Goal: Information Seeking & Learning: Learn about a topic

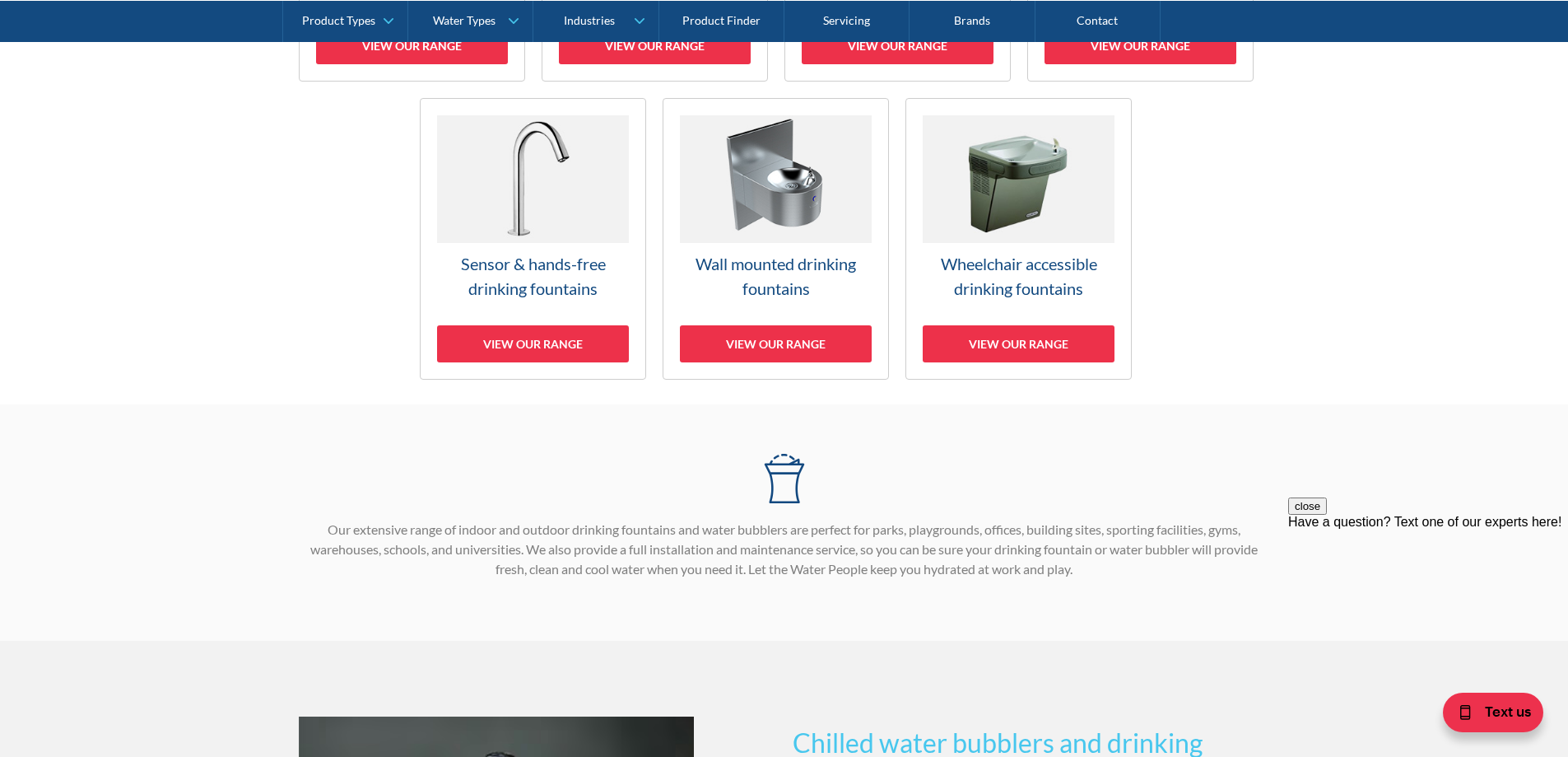
scroll to position [329, 0]
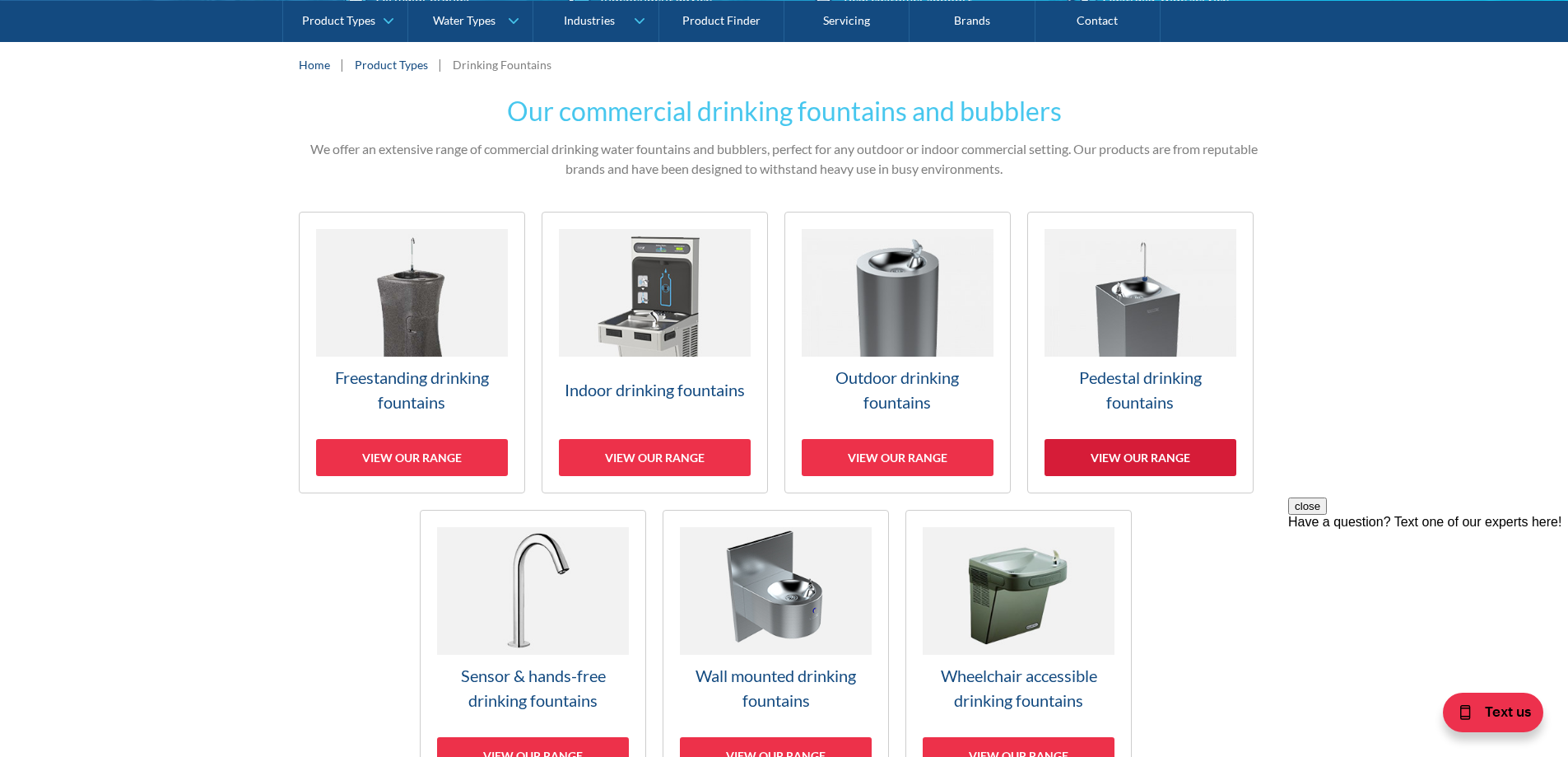
click at [1136, 457] on div "View our range" at bounding box center [1139, 457] width 191 height 37
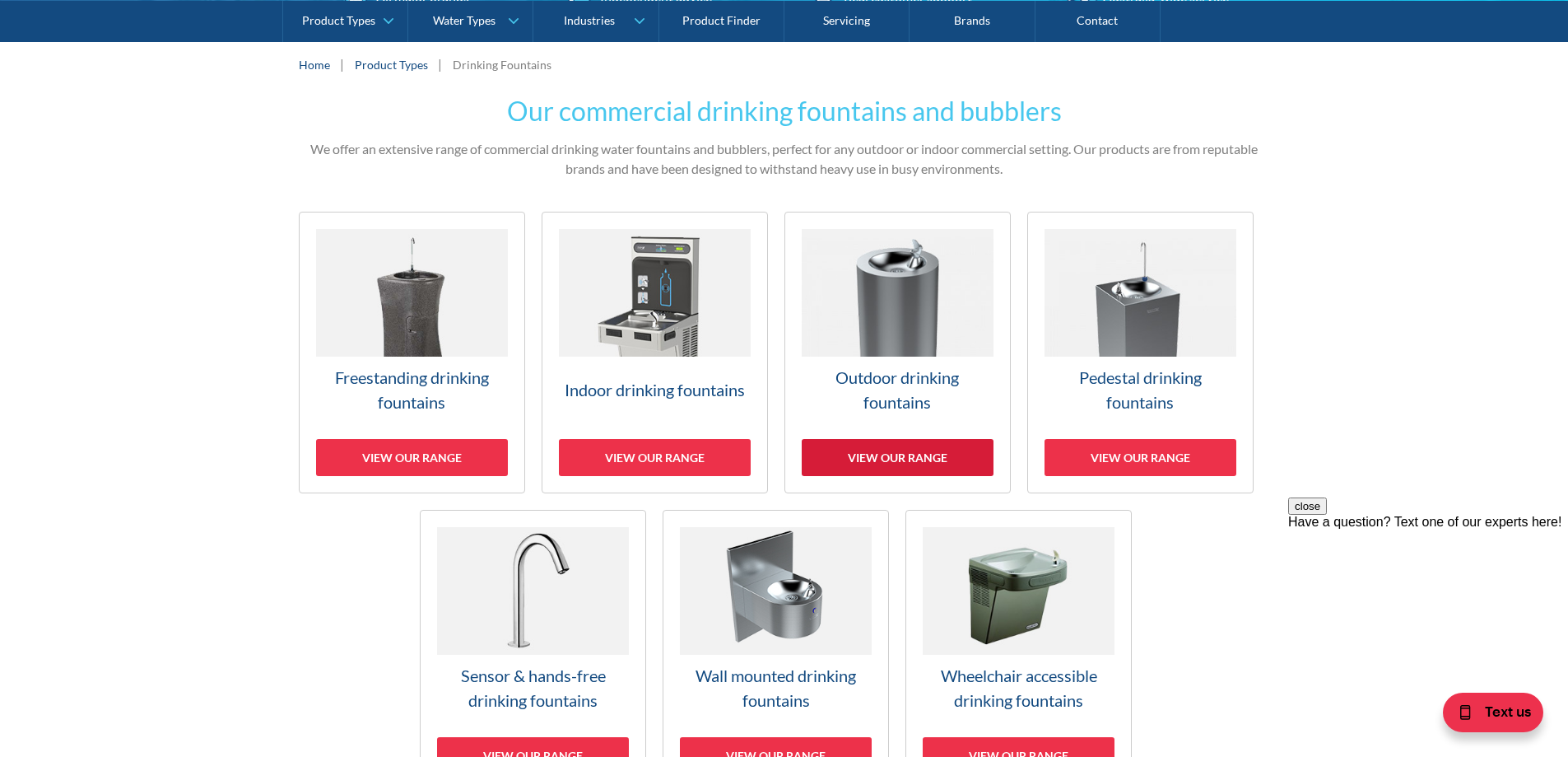
click at [900, 460] on div "View our range" at bounding box center [897, 457] width 191 height 37
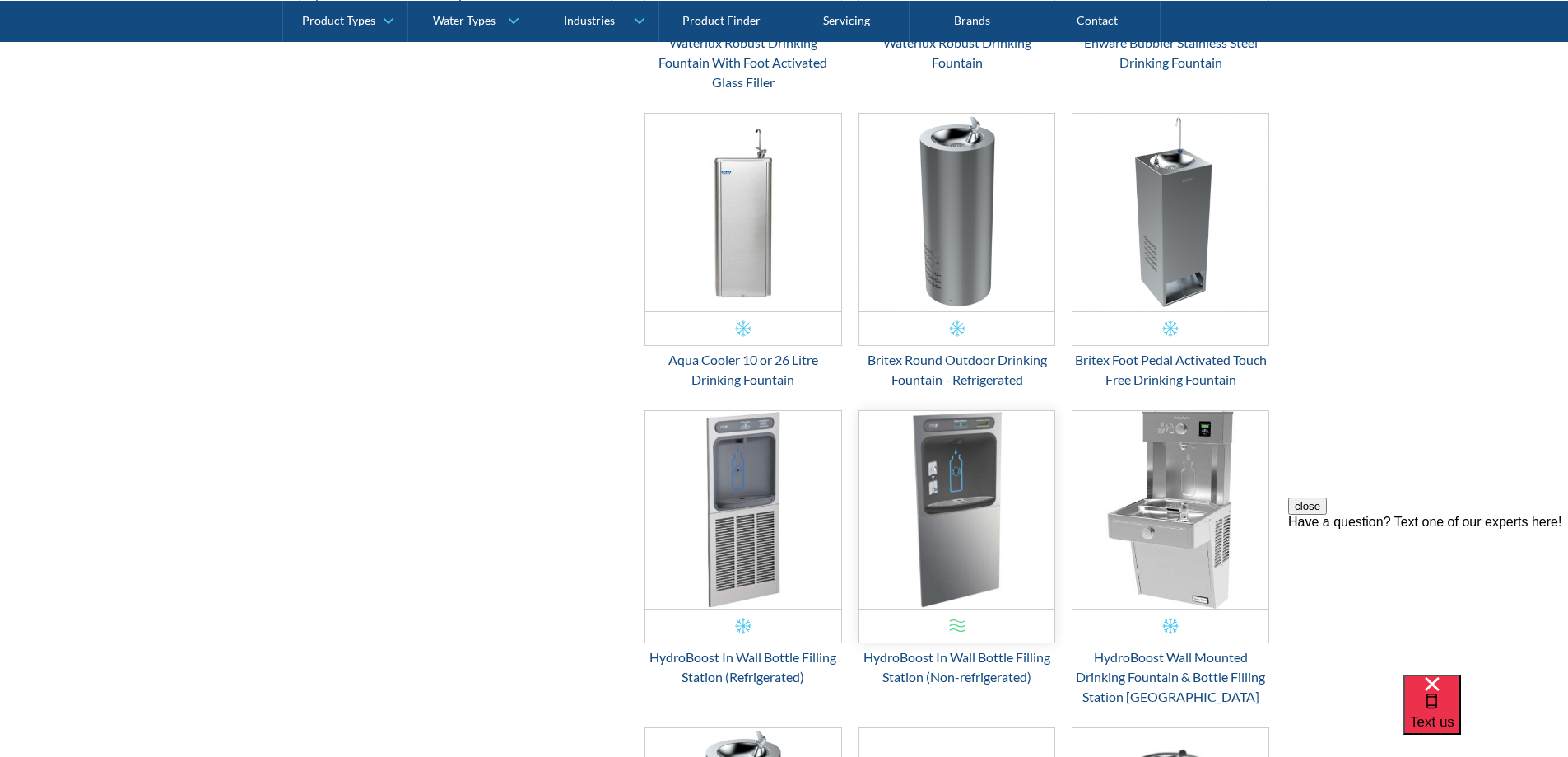
scroll to position [940, 0]
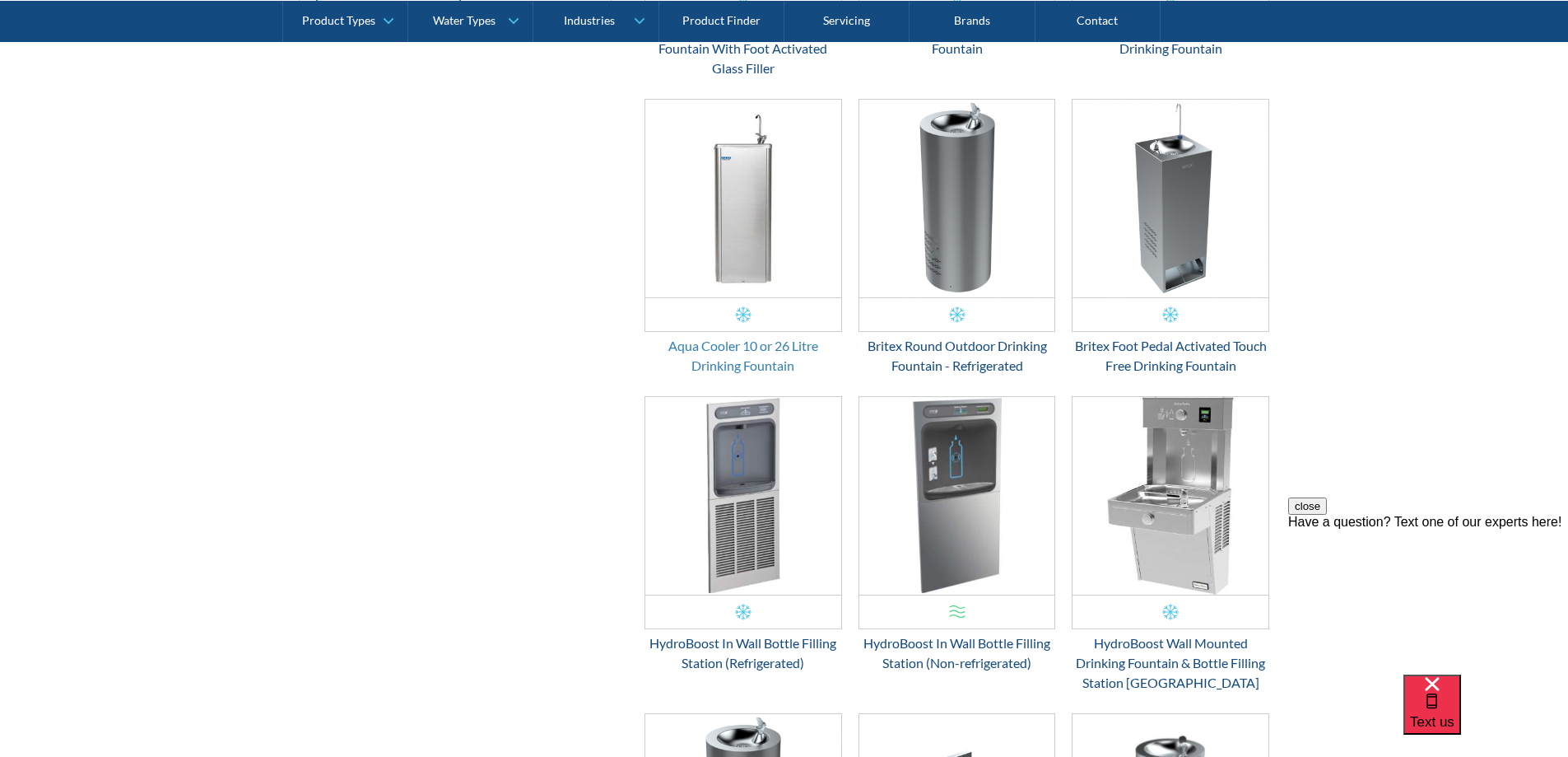
click at [791, 349] on div "Aqua Cooler 10 or 26 Litre Drinking Fountain" at bounding box center [743, 356] width 198 height 40
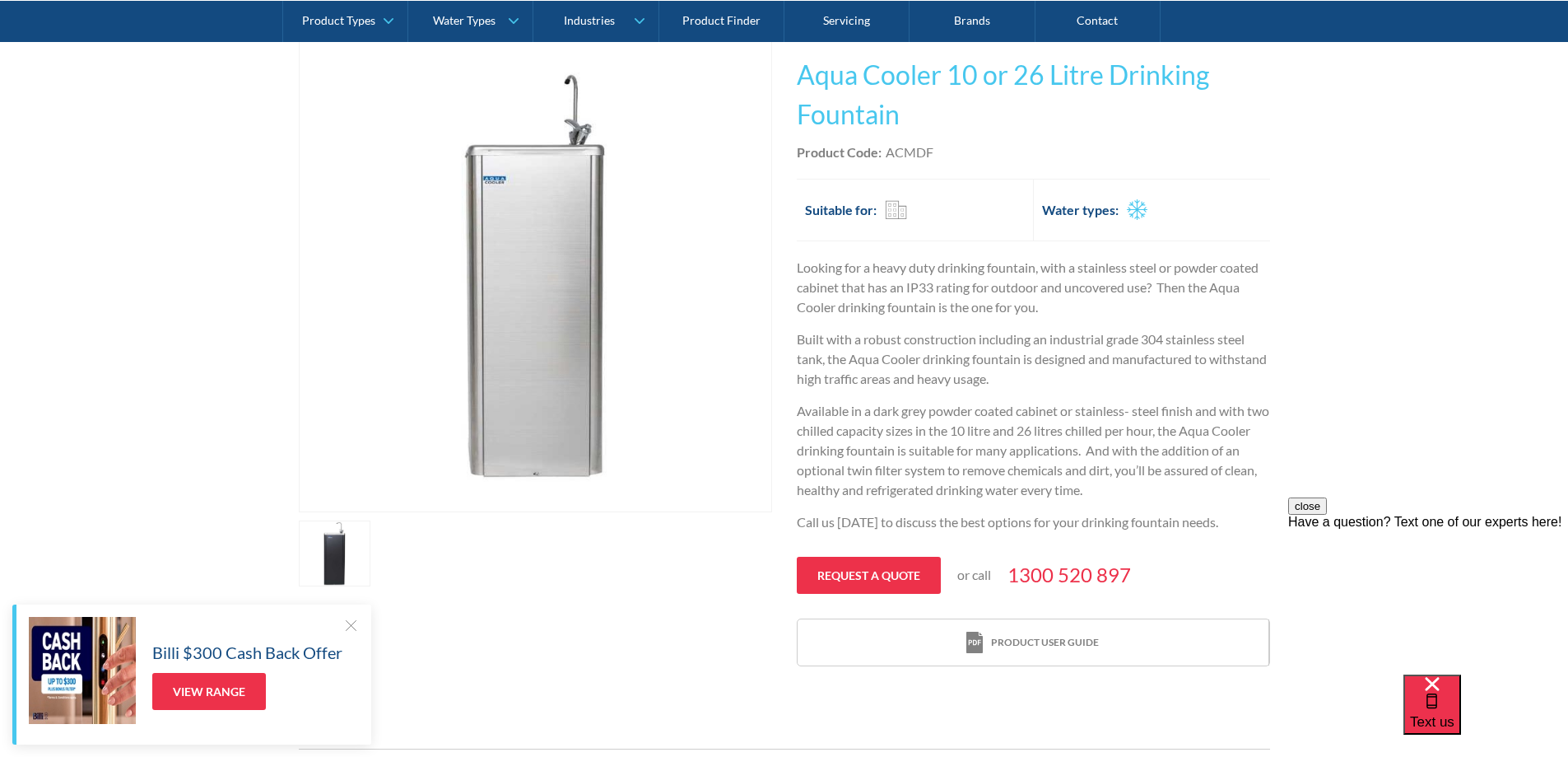
scroll to position [247, 0]
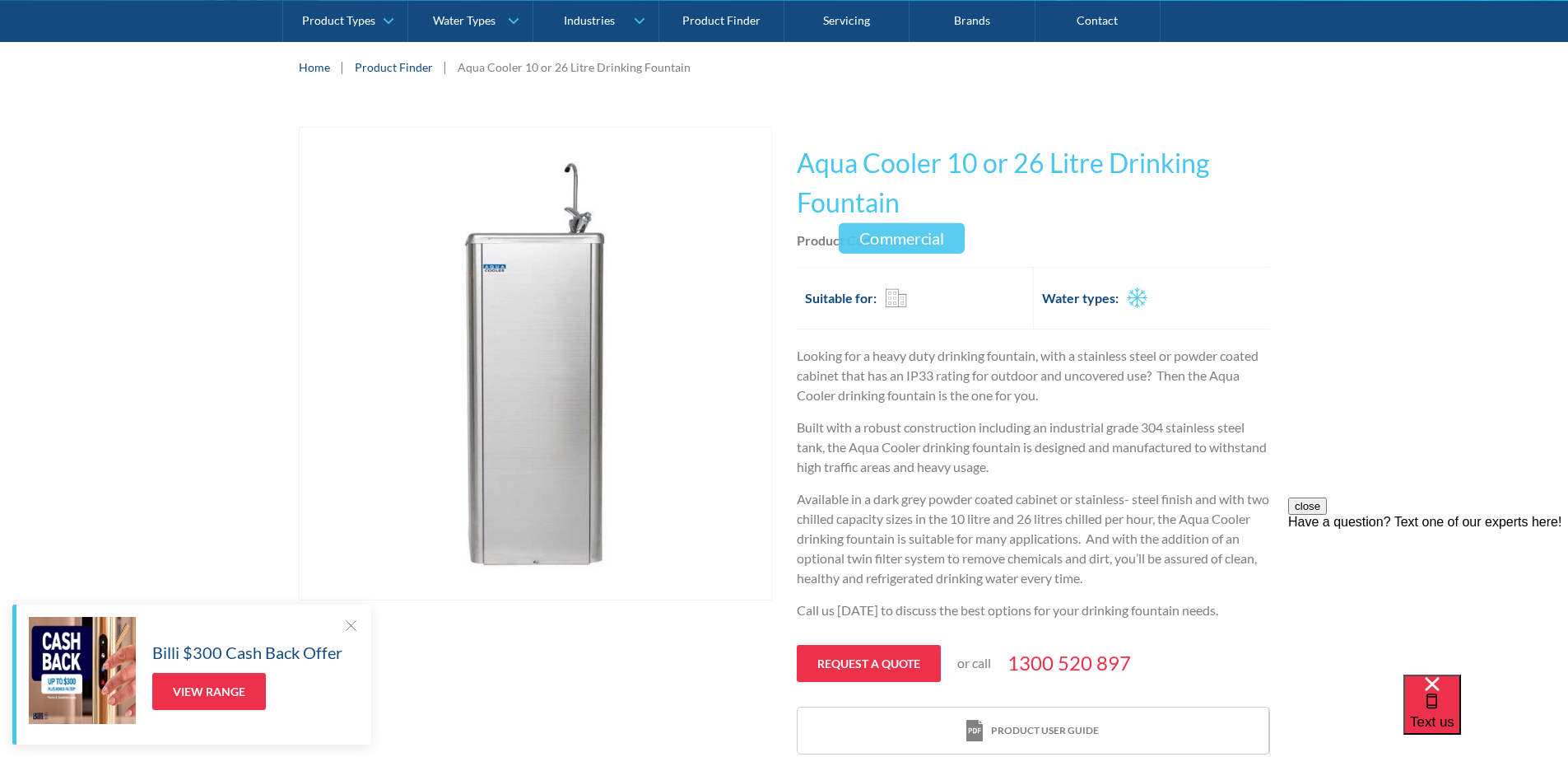
click at [895, 302] on div "Commercial" at bounding box center [895, 297] width 22 height 20
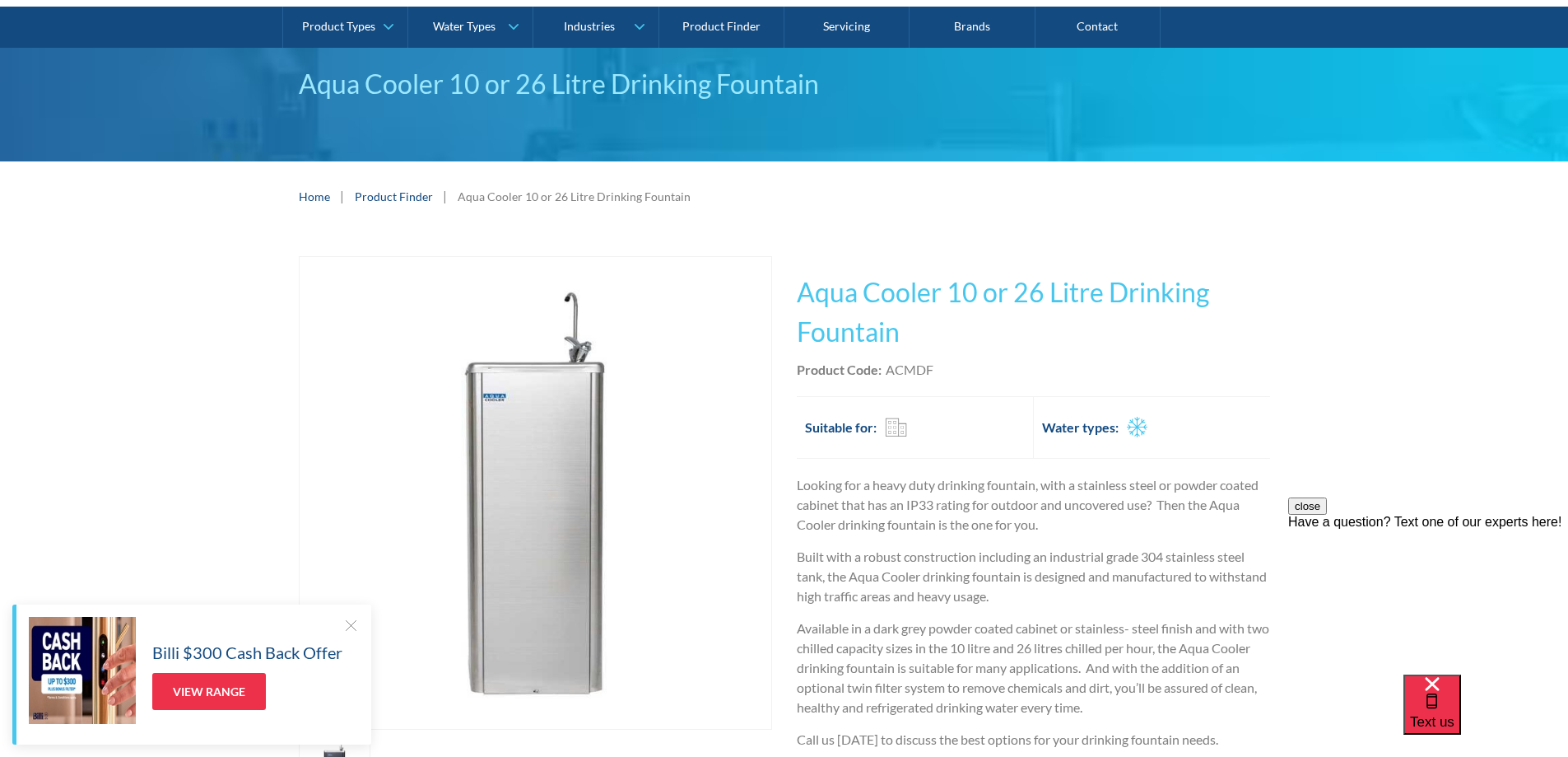
scroll to position [0, 0]
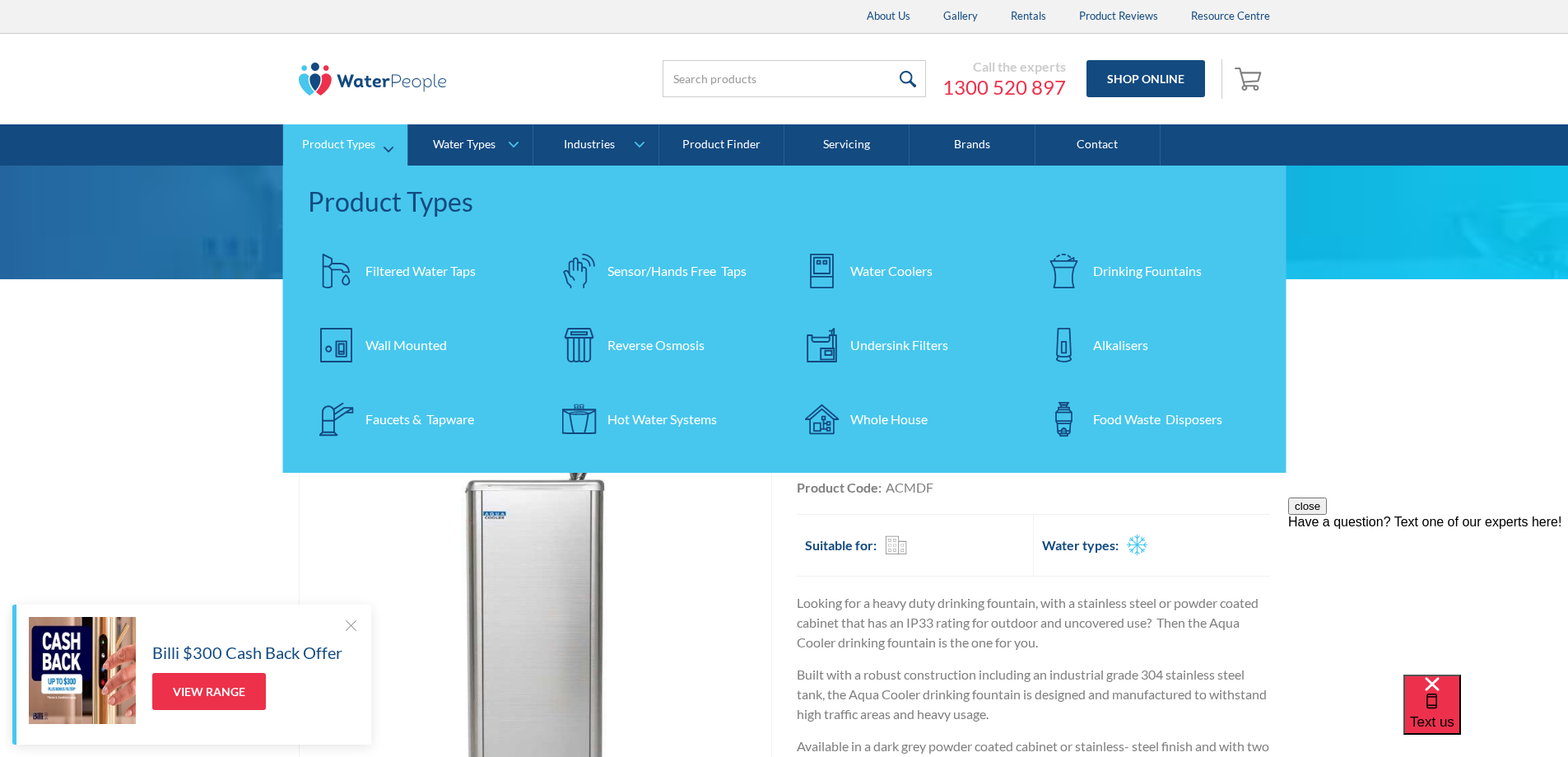
click at [401, 343] on div "Wall Mounted" at bounding box center [406, 345] width 81 height 19
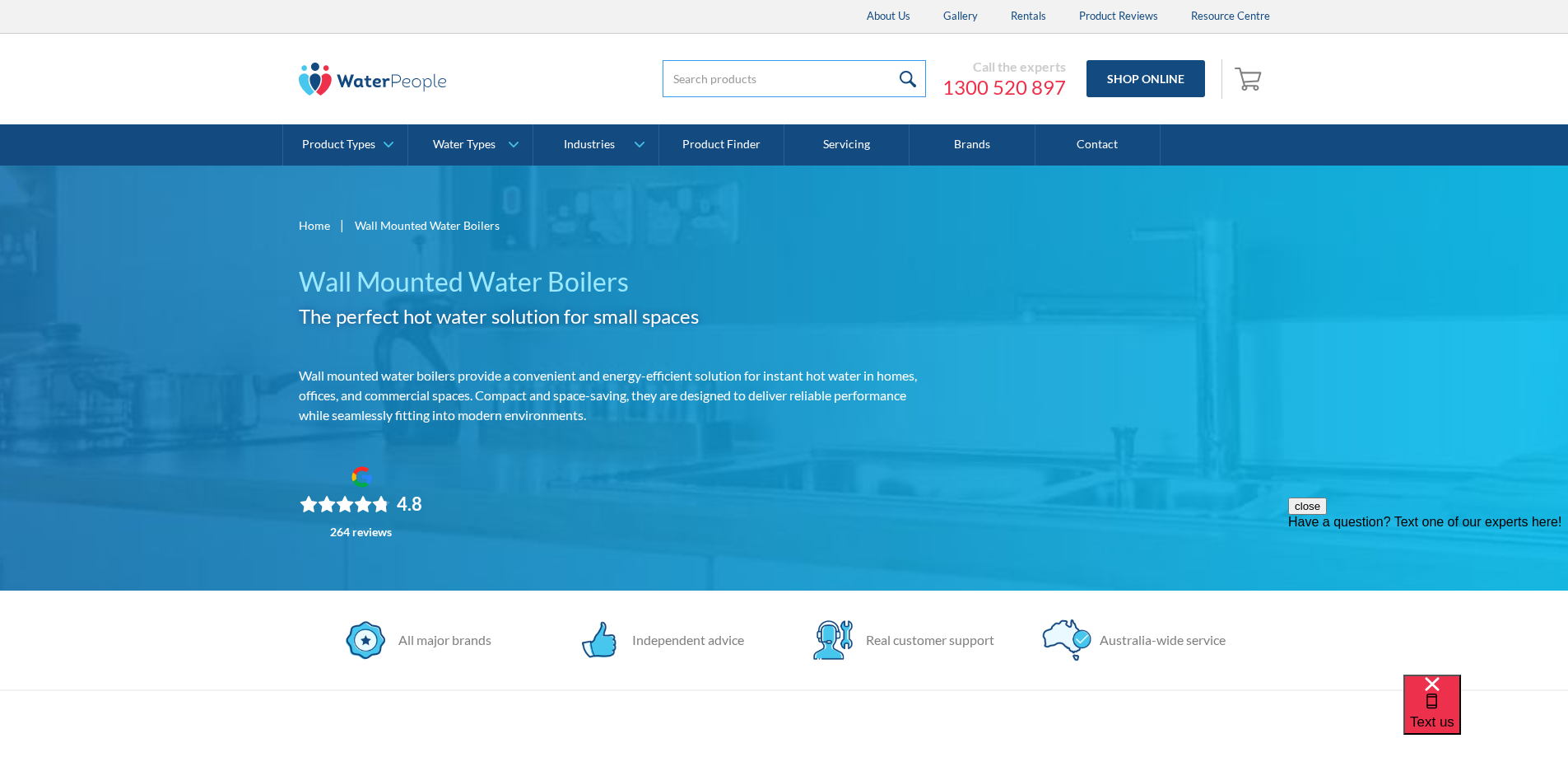
click at [714, 79] on input "search" at bounding box center [794, 79] width 264 height 37
type input "Elkay EZH20"
click at [891, 60] on input "submit" at bounding box center [908, 79] width 35 height 37
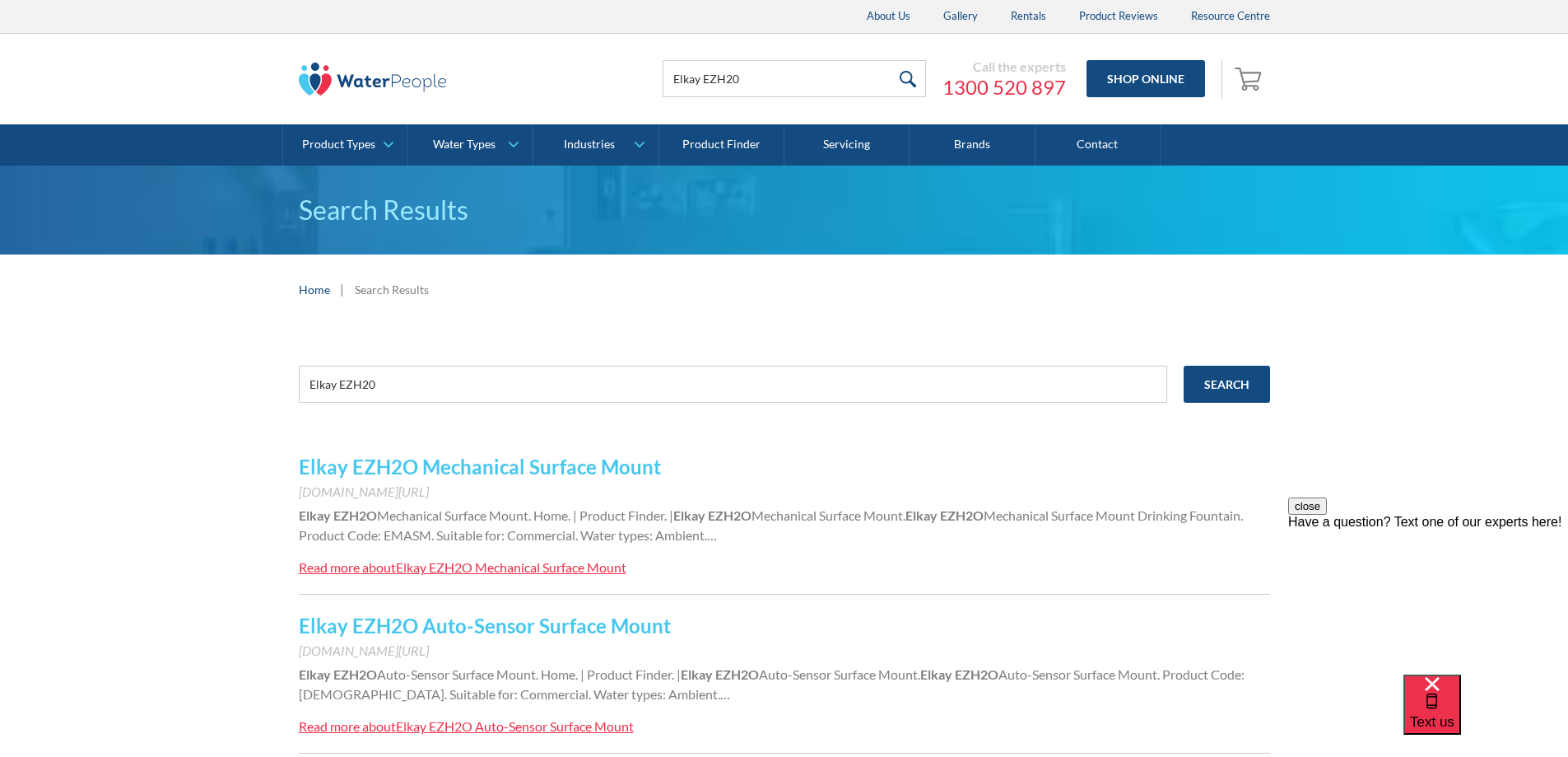
click at [500, 466] on link "Elkay EZH2O Mechanical Surface Mount" at bounding box center [480, 466] width 362 height 24
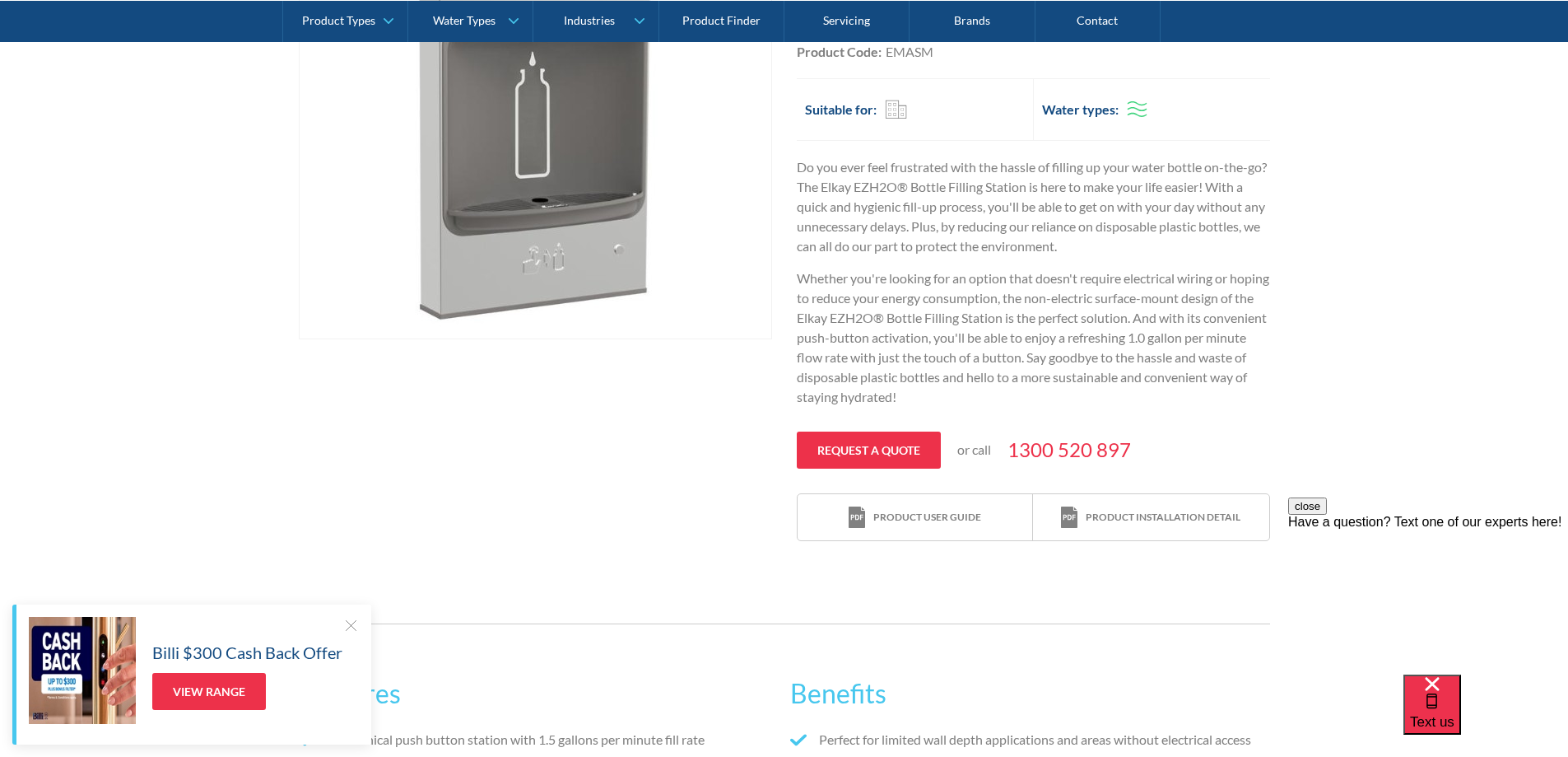
scroll to position [247, 0]
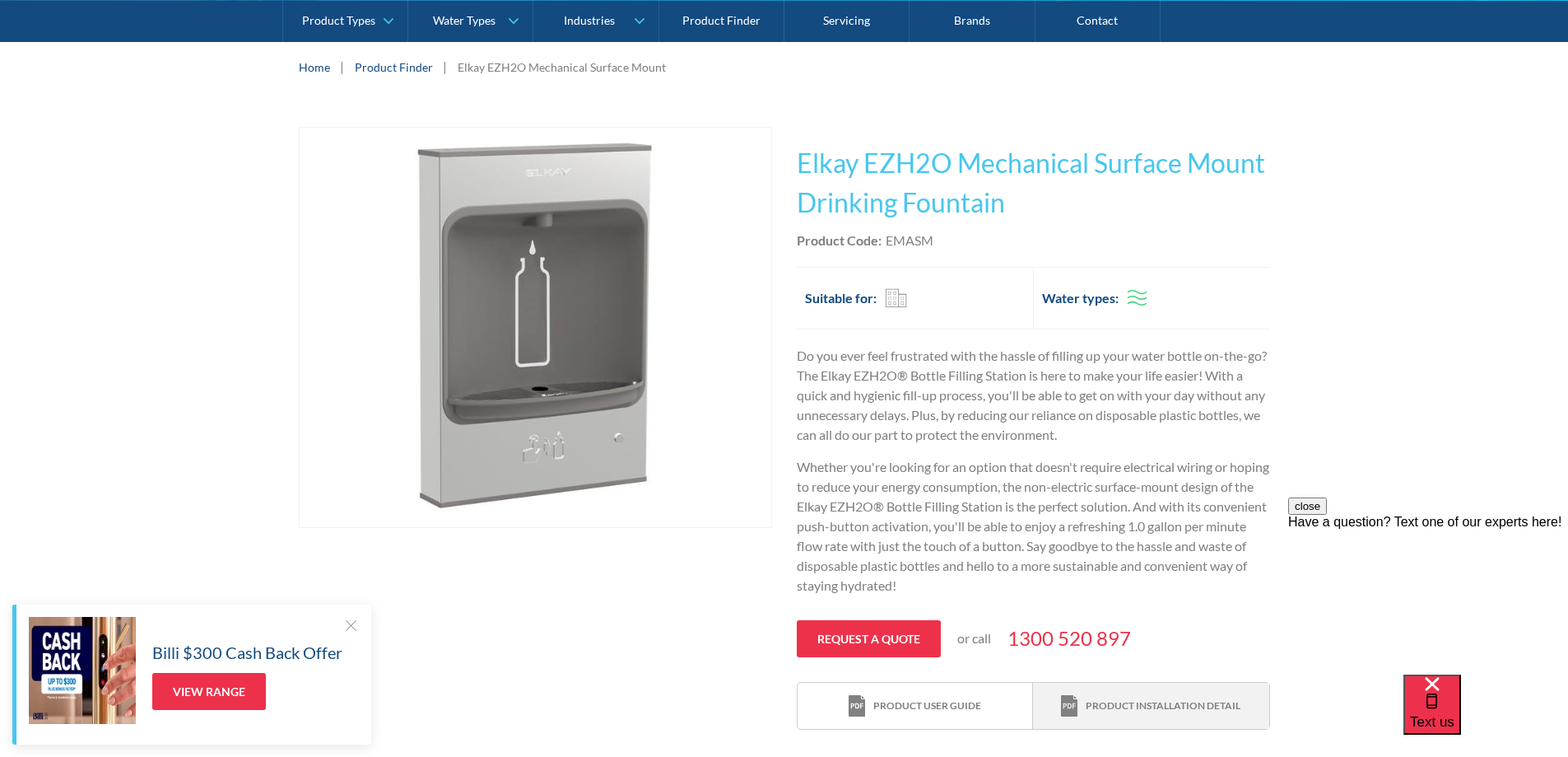
click at [1167, 698] on div "Product installation detail" at bounding box center [1162, 705] width 154 height 15
click at [915, 700] on div "Product user guide" at bounding box center [927, 705] width 108 height 15
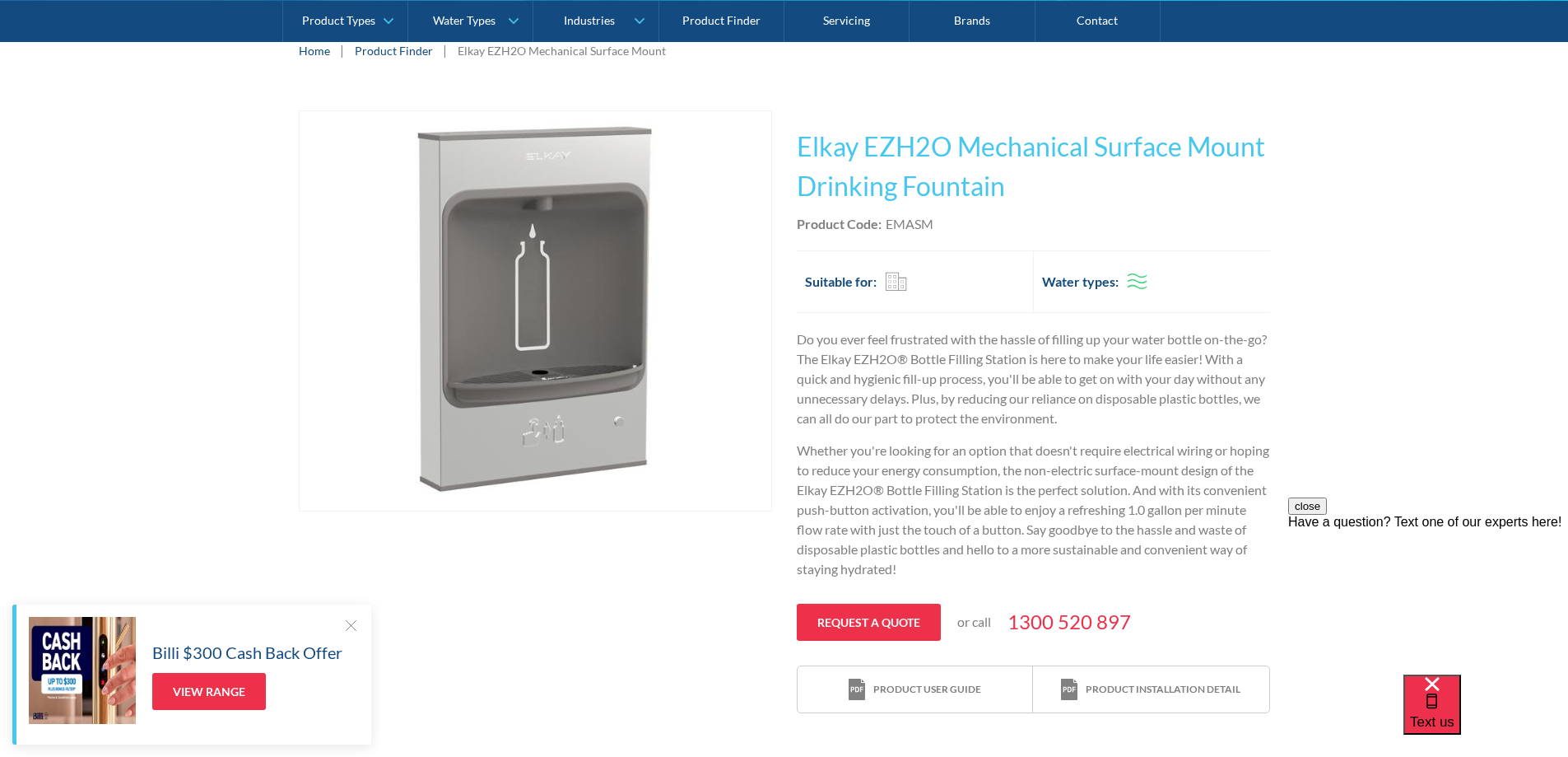
scroll to position [0, 0]
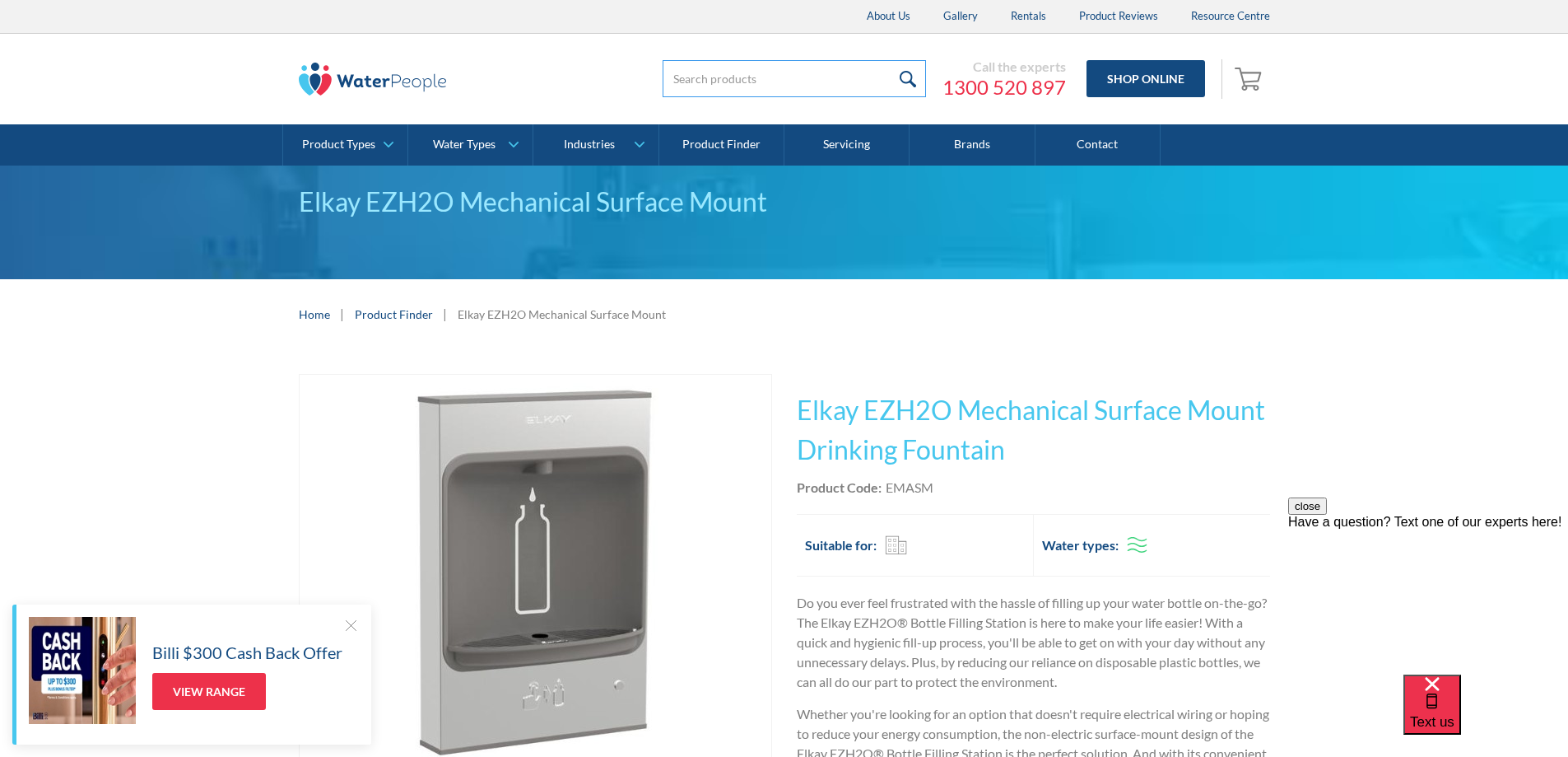
click at [806, 79] on input "search" at bounding box center [794, 79] width 264 height 37
type input "Aqua Cooler 26 liter Drinking fountain SS"
click at [891, 60] on input "submit" at bounding box center [908, 79] width 35 height 37
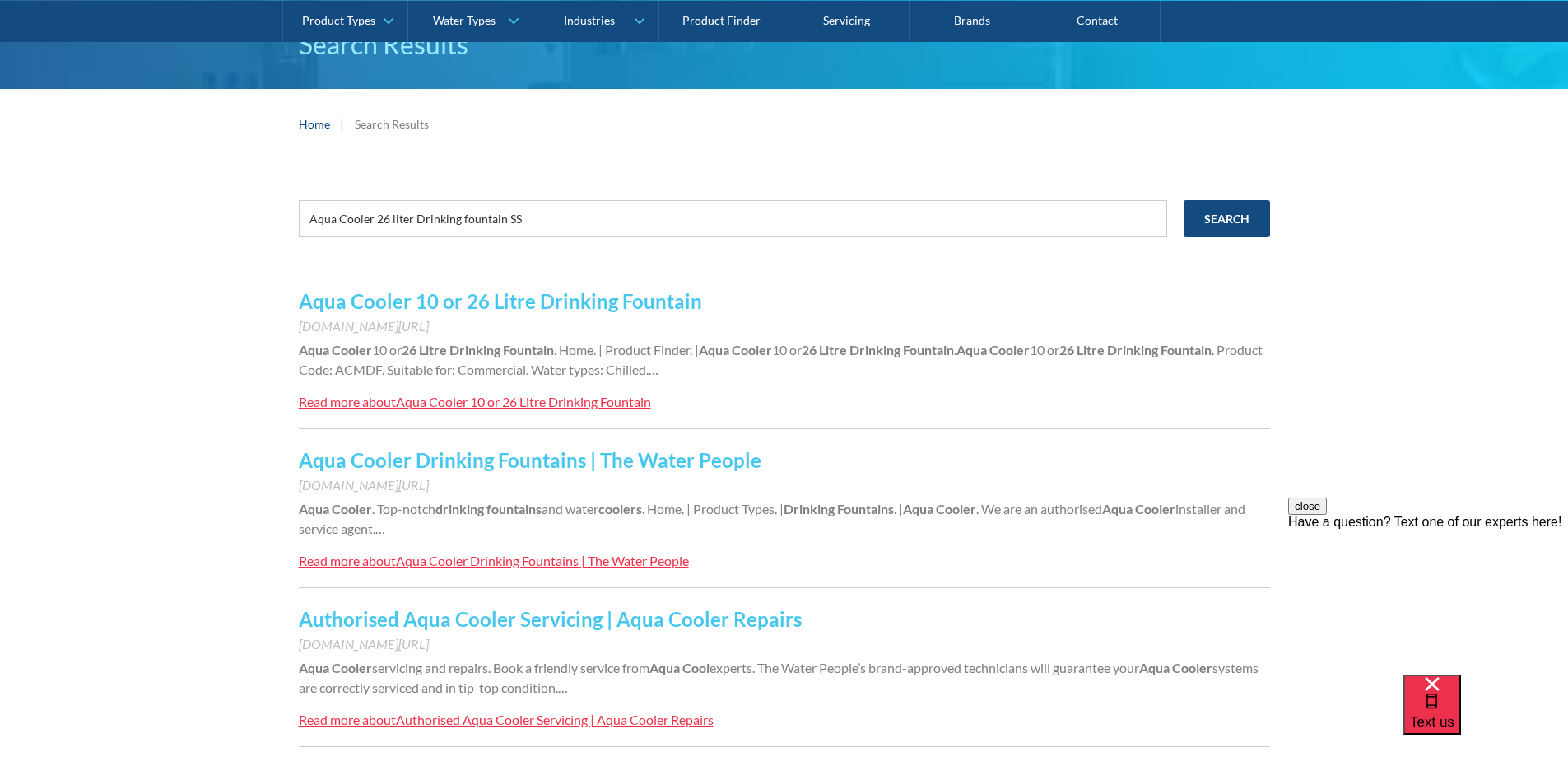
scroll to position [165, 0]
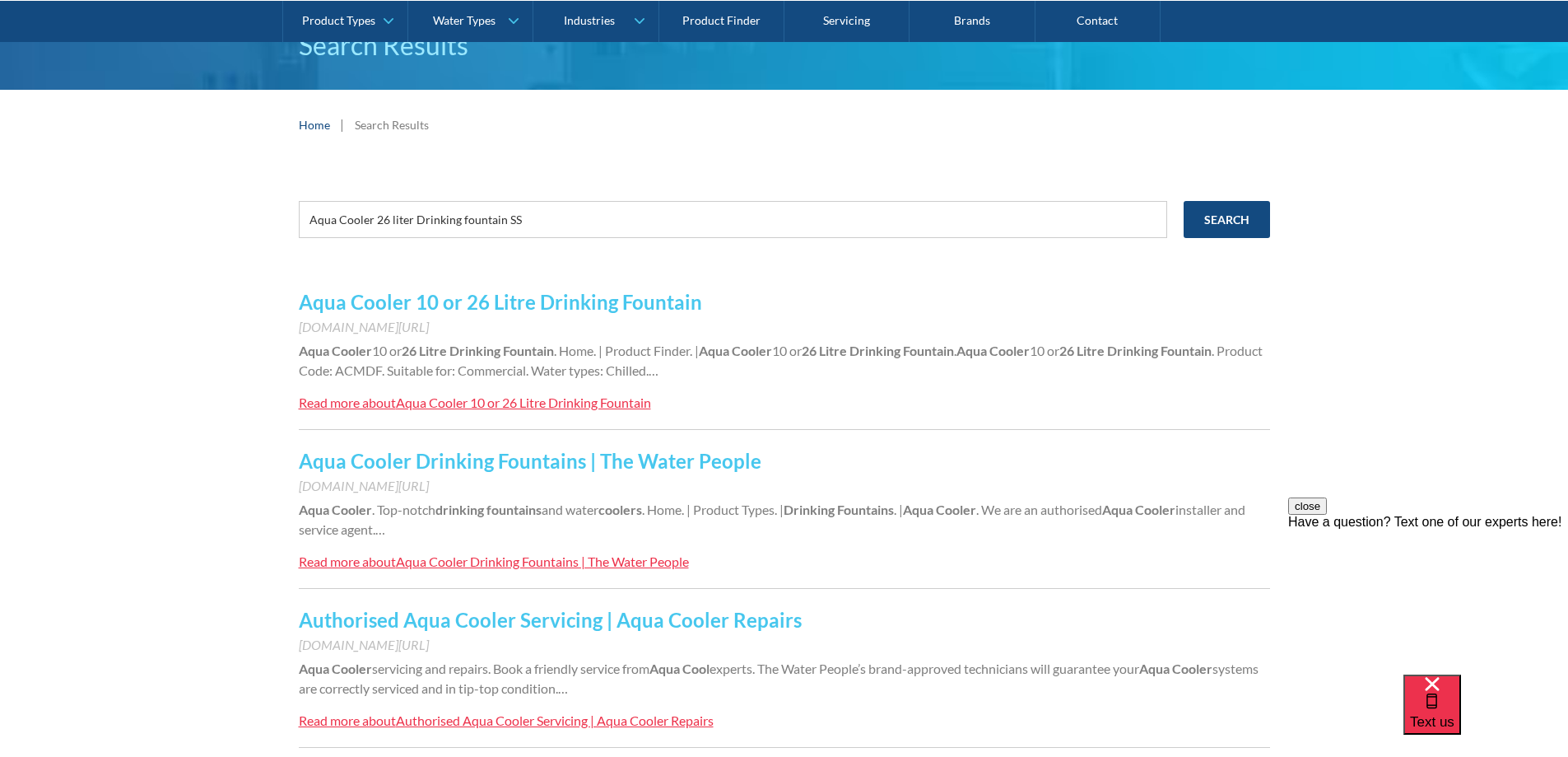
click at [578, 406] on div "Aqua Cooler 10 or 26 Litre Drinking Fountain" at bounding box center [523, 402] width 255 height 16
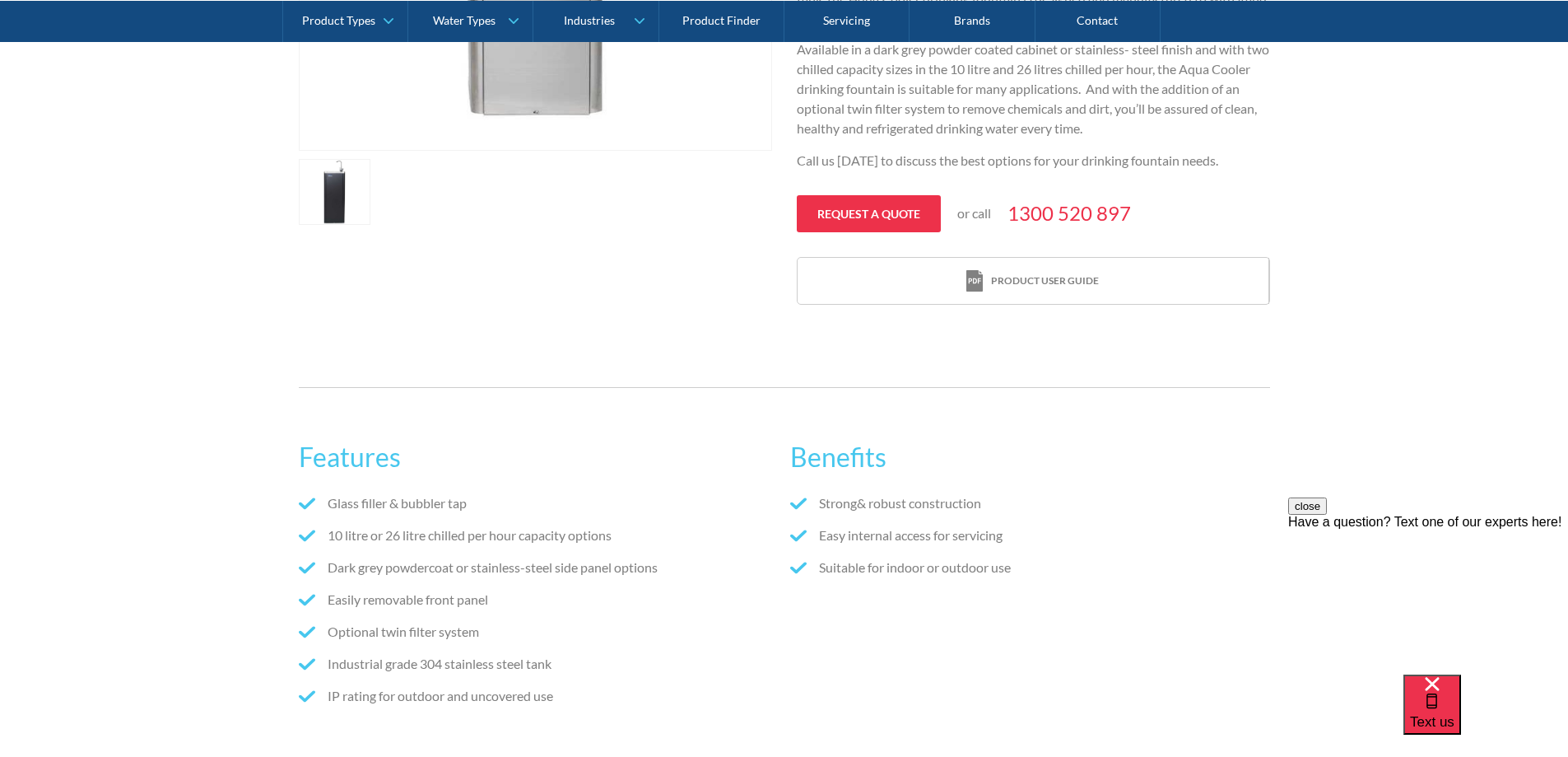
scroll to position [741, 0]
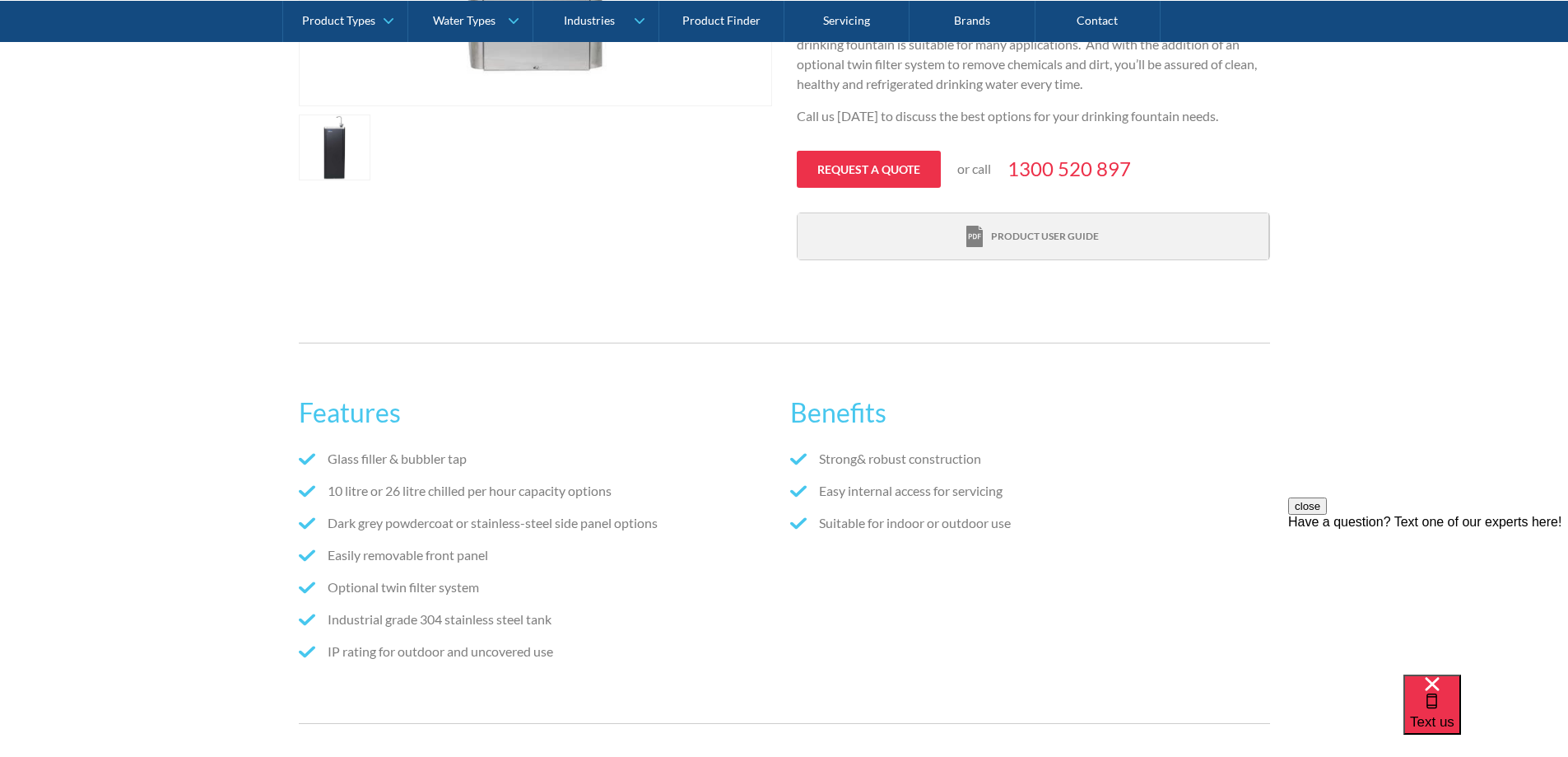
click at [1026, 236] on div "Product user guide" at bounding box center [1045, 236] width 108 height 15
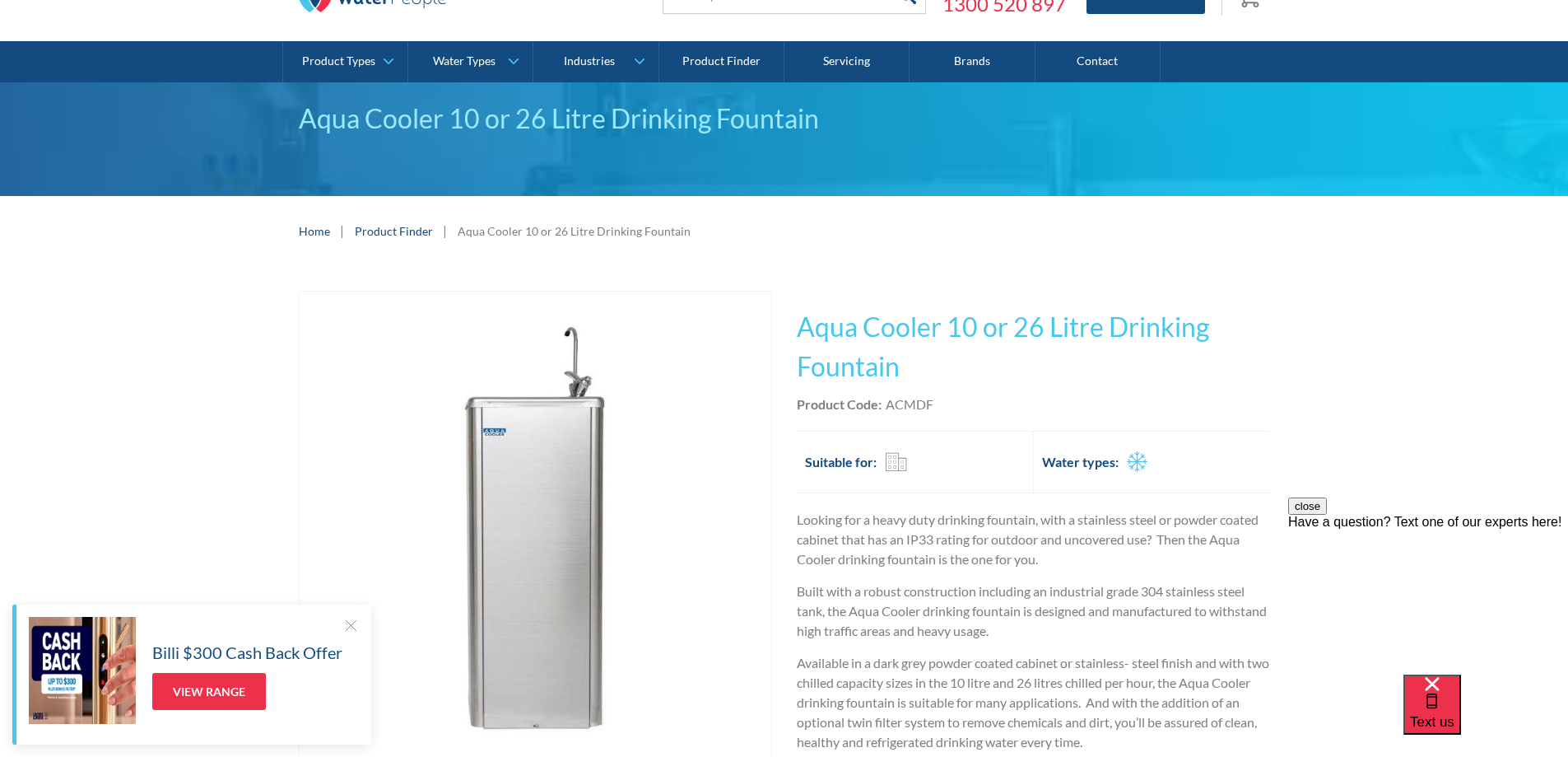
scroll to position [0, 0]
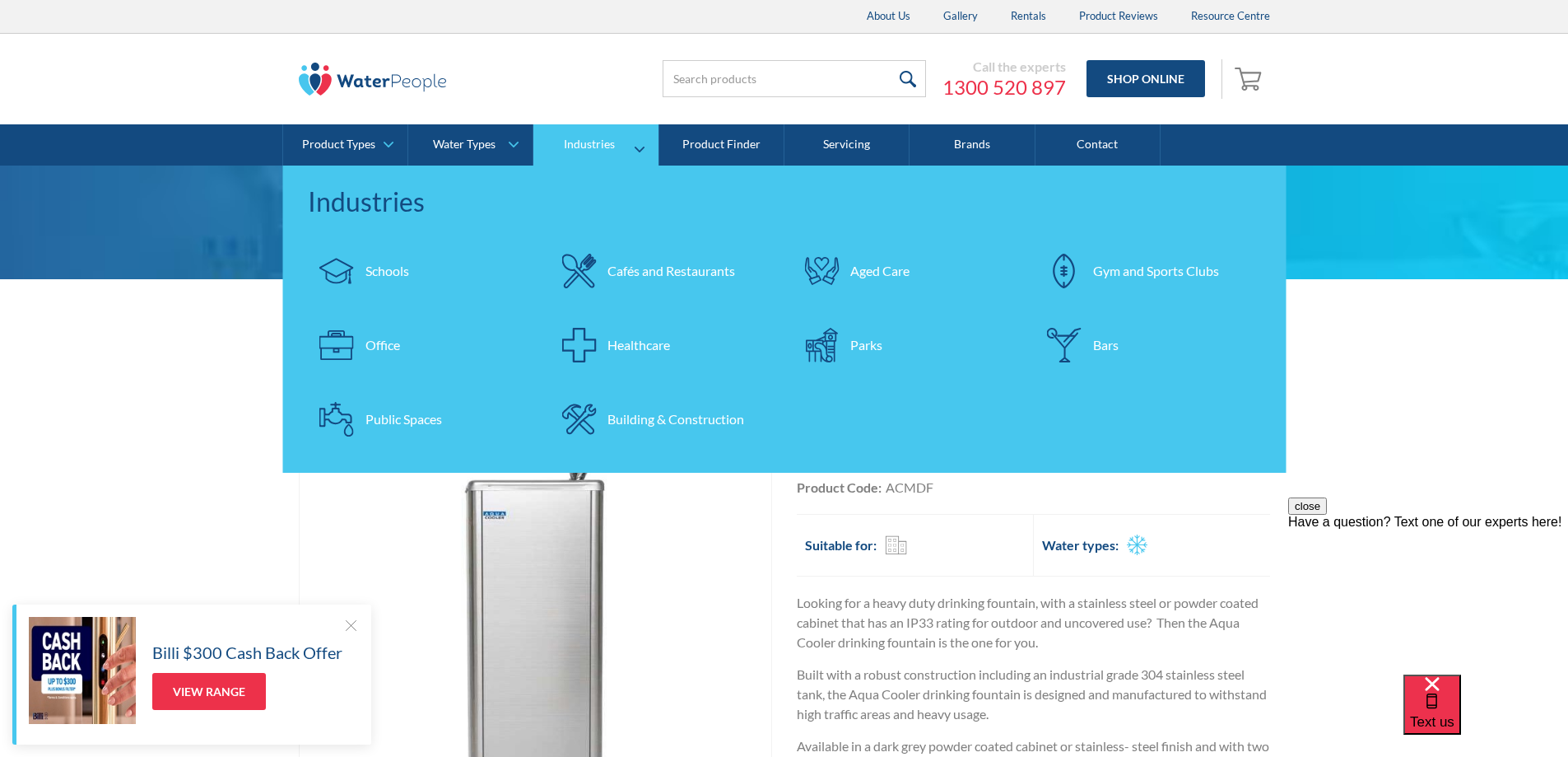
click at [383, 269] on div "Schools" at bounding box center [386, 271] width 43 height 19
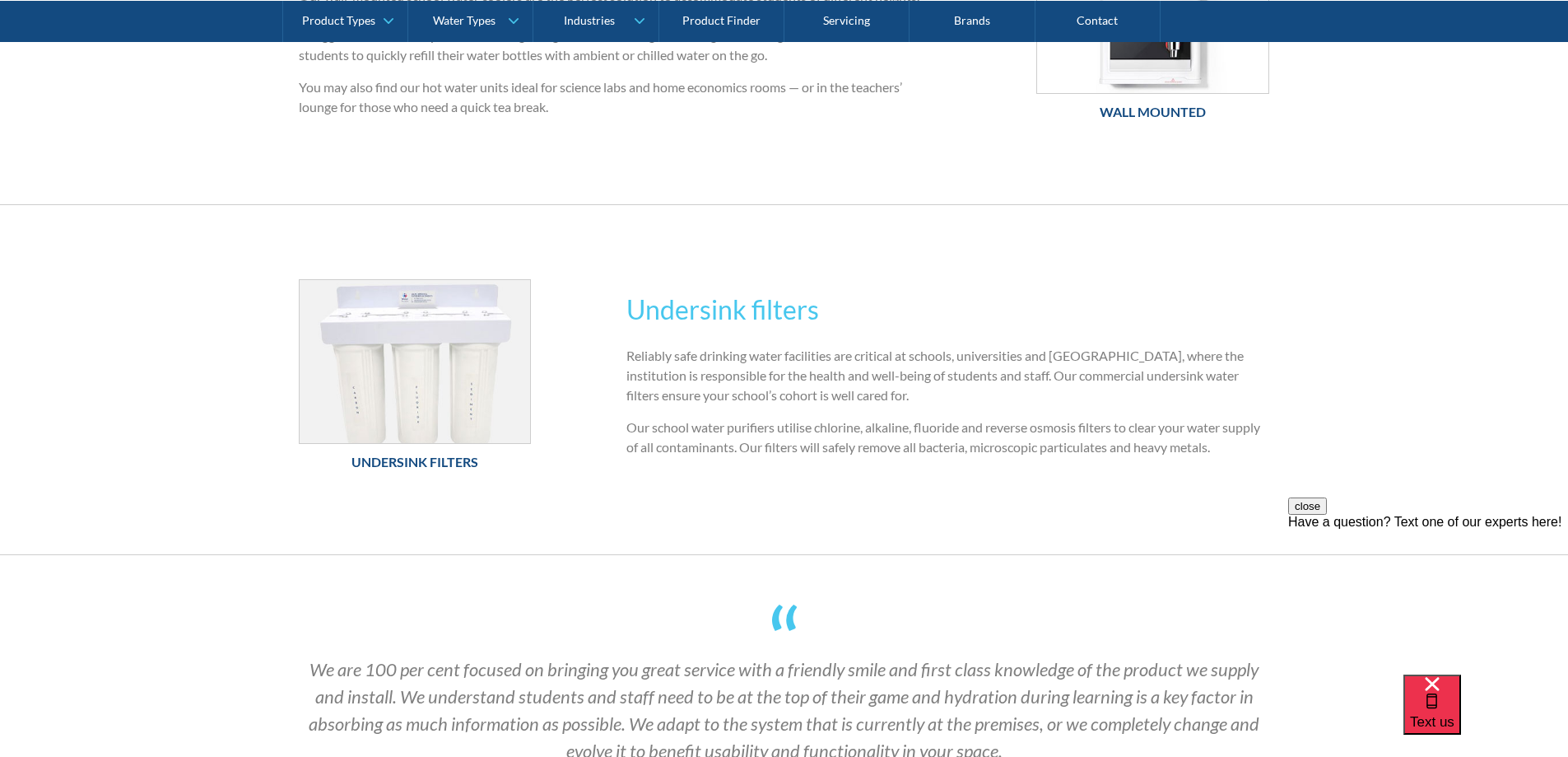
scroll to position [494, 0]
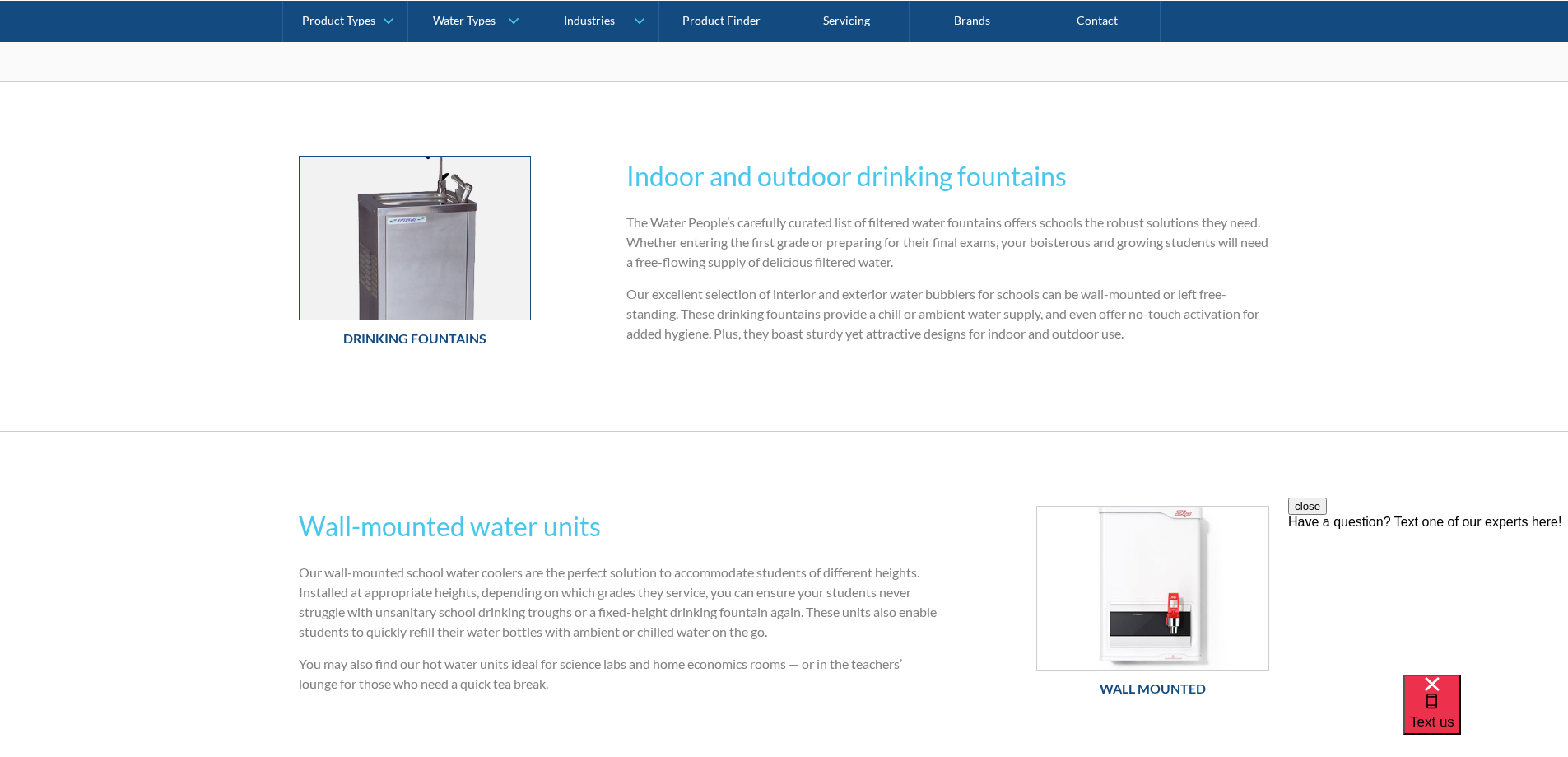
click at [420, 244] on img at bounding box center [415, 237] width 231 height 163
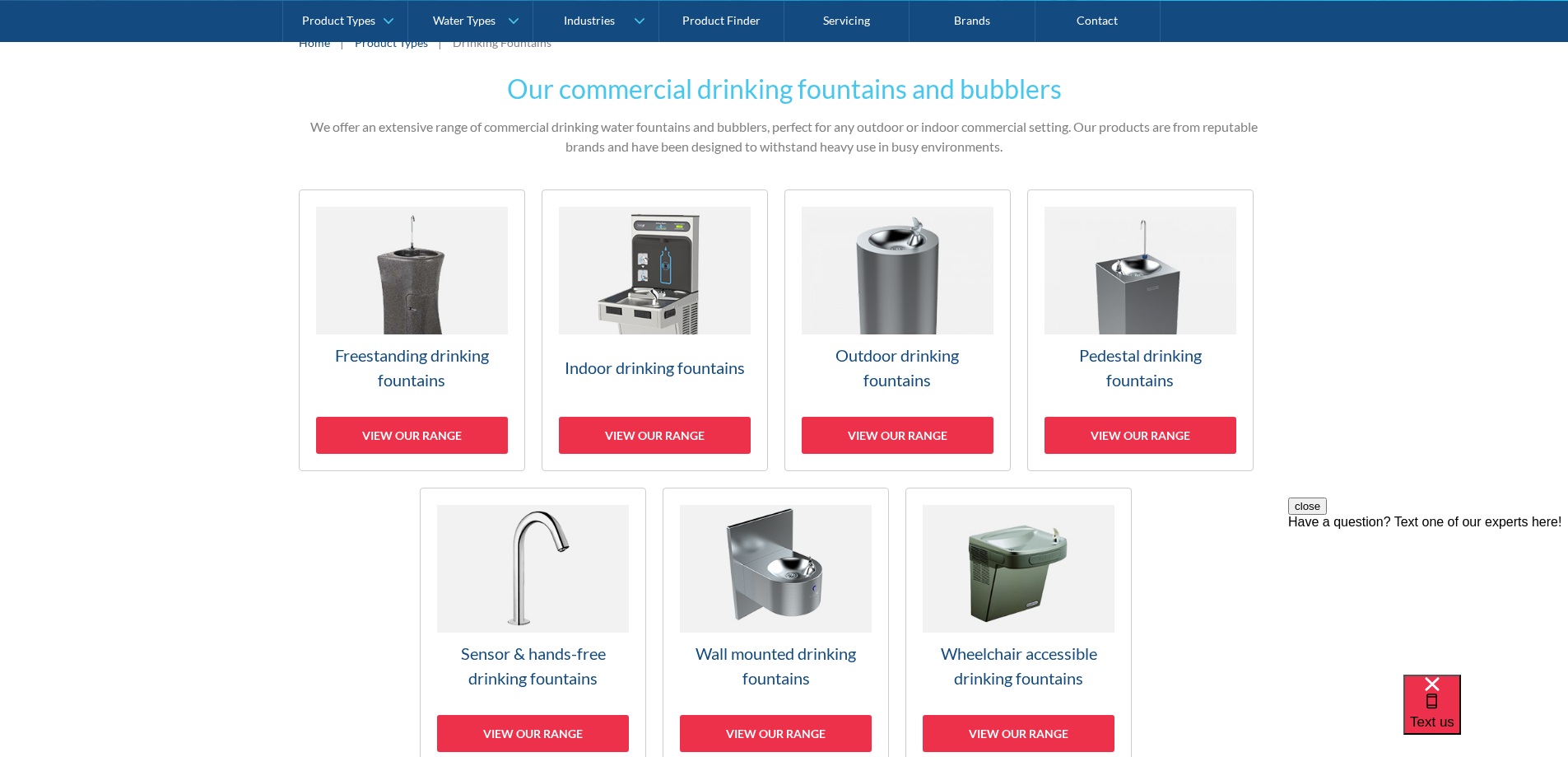
scroll to position [494, 0]
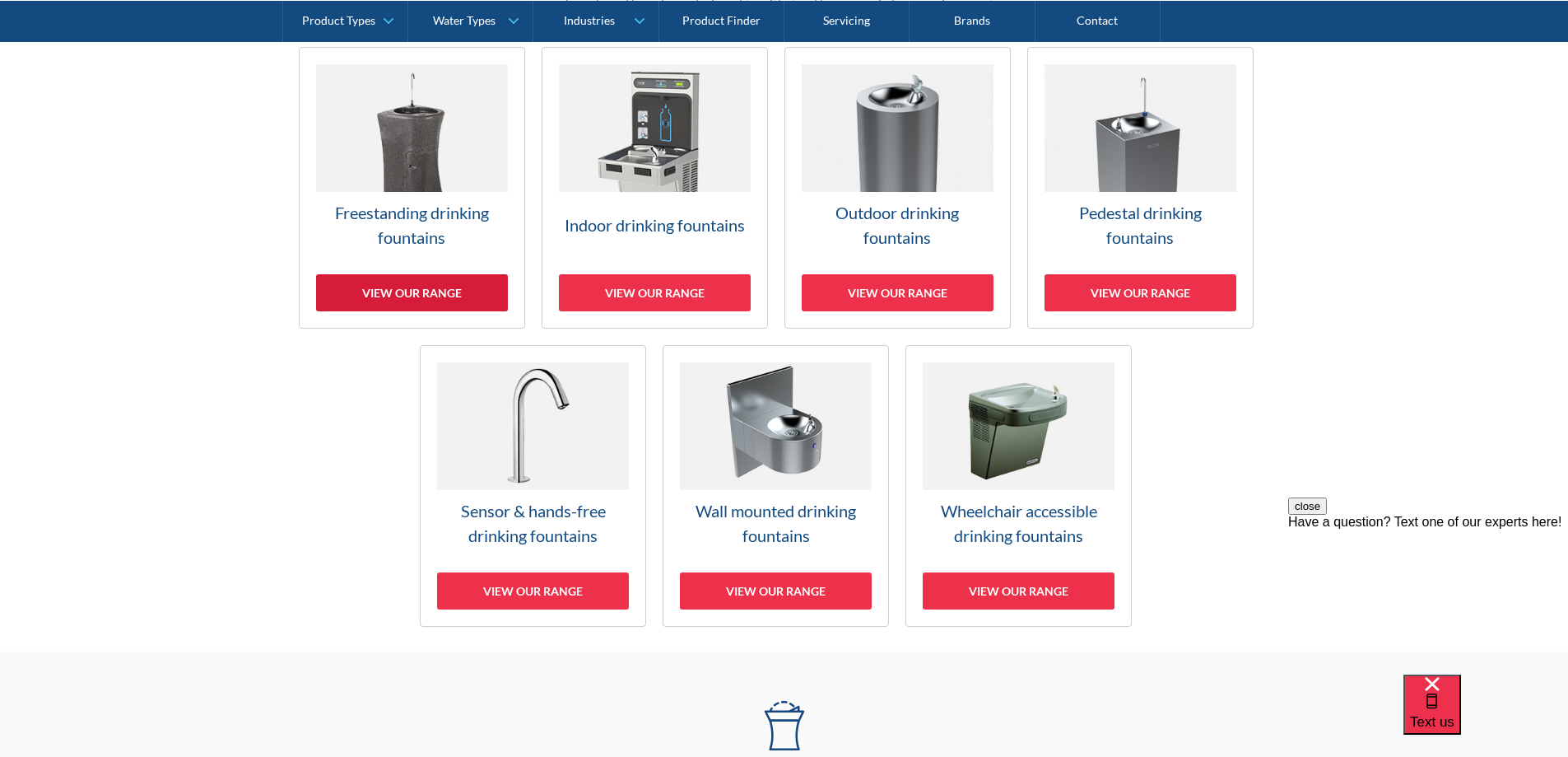
click at [437, 289] on div "View our range" at bounding box center [411, 293] width 191 height 37
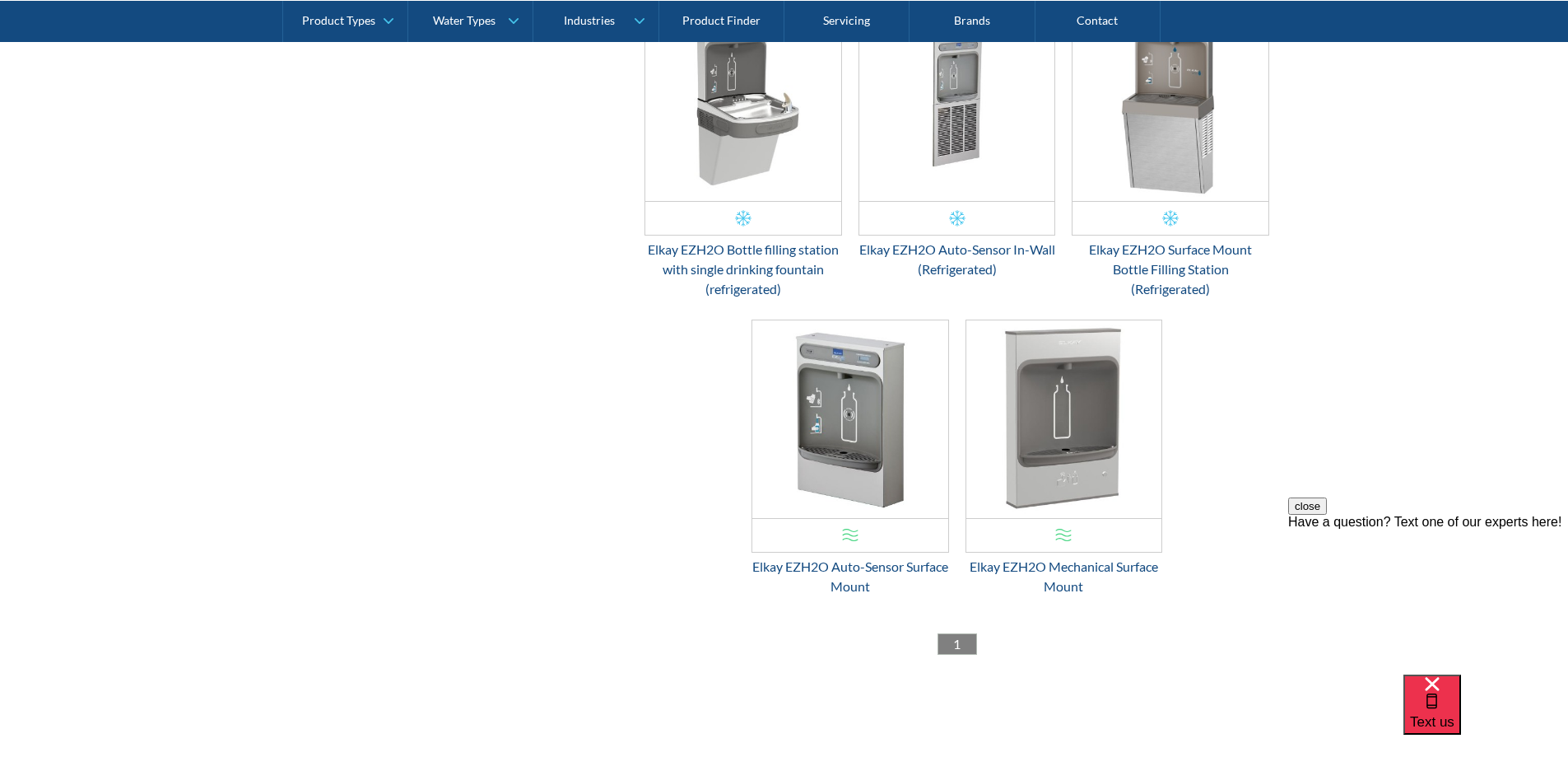
scroll to position [2504, 0]
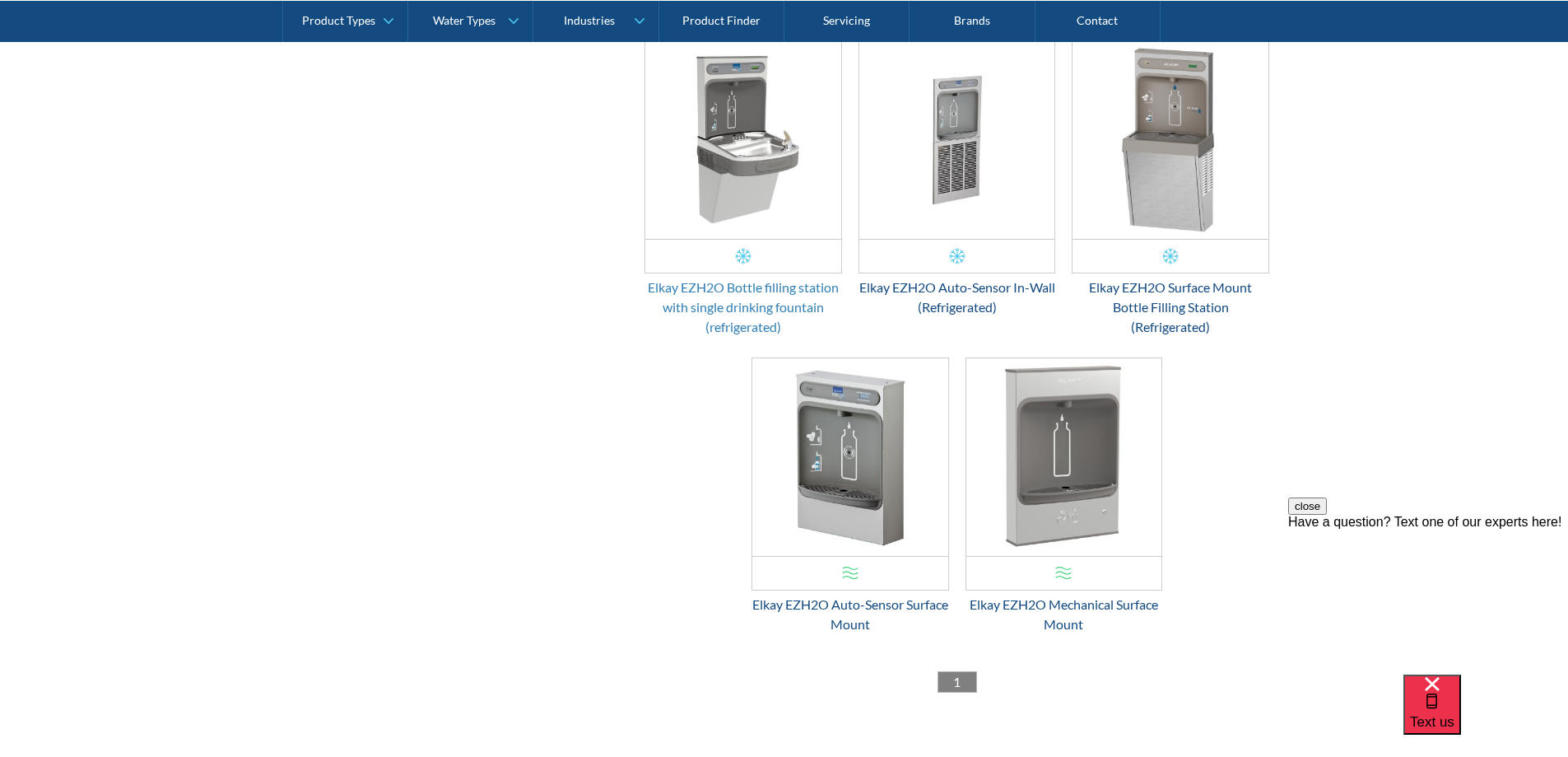
click at [783, 284] on div "Elkay EZH2O Bottle filling station with single drinking fountain (refrigerated)" at bounding box center [743, 307] width 198 height 59
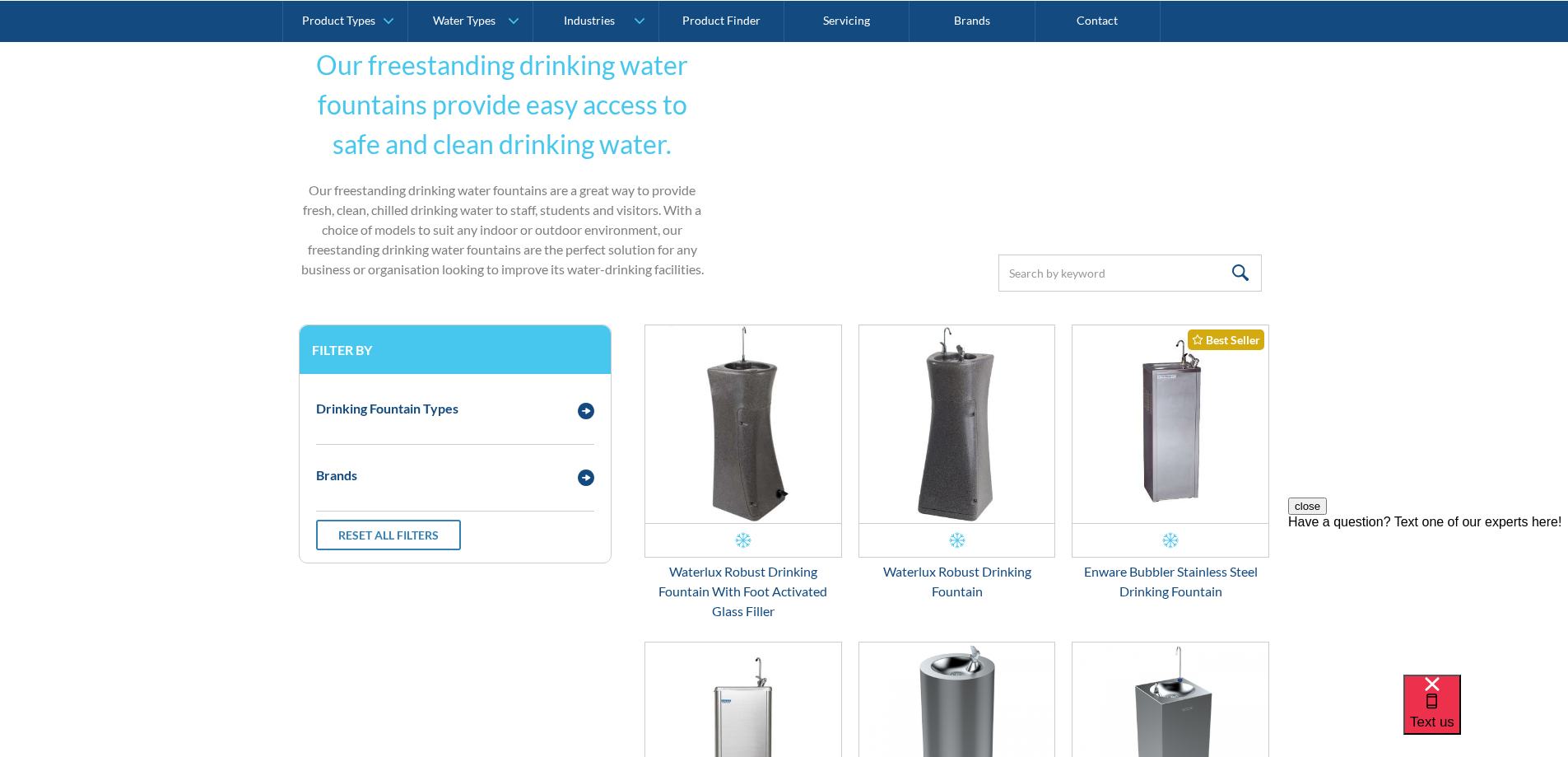
scroll to position [446, 0]
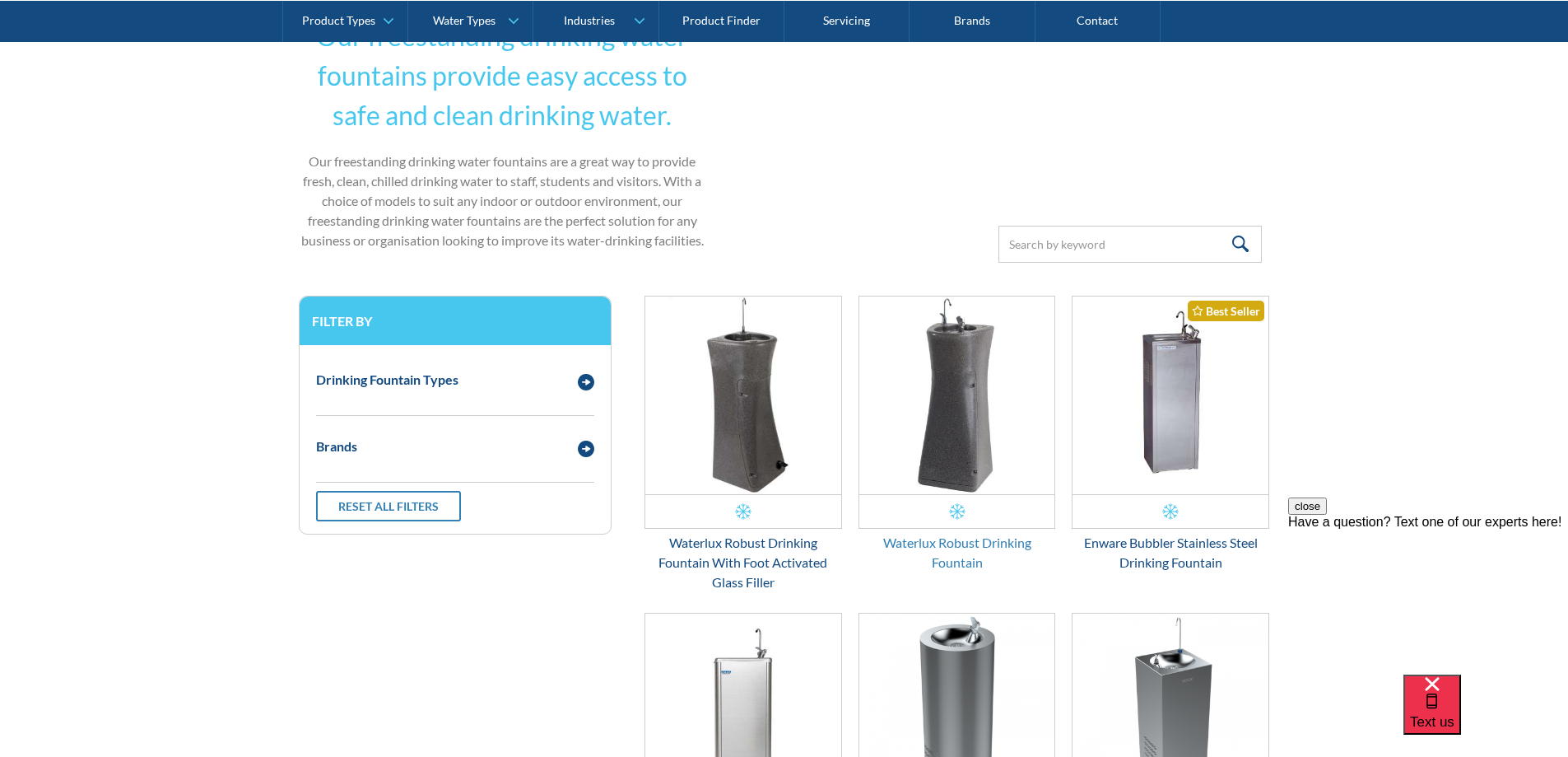
click at [975, 537] on div "Waterlux Robust Drinking Fountain" at bounding box center [958, 552] width 198 height 40
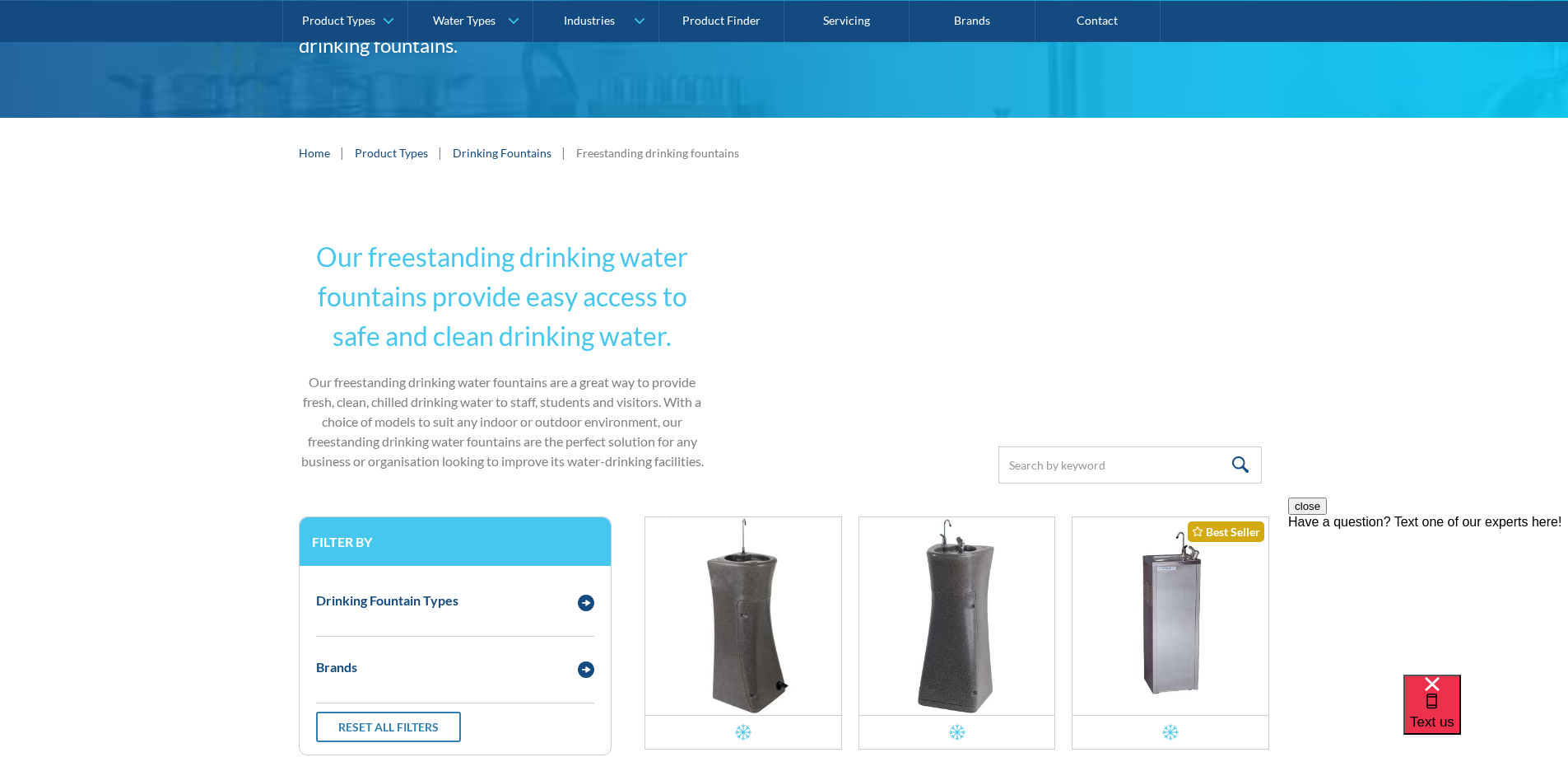
scroll to position [0, 0]
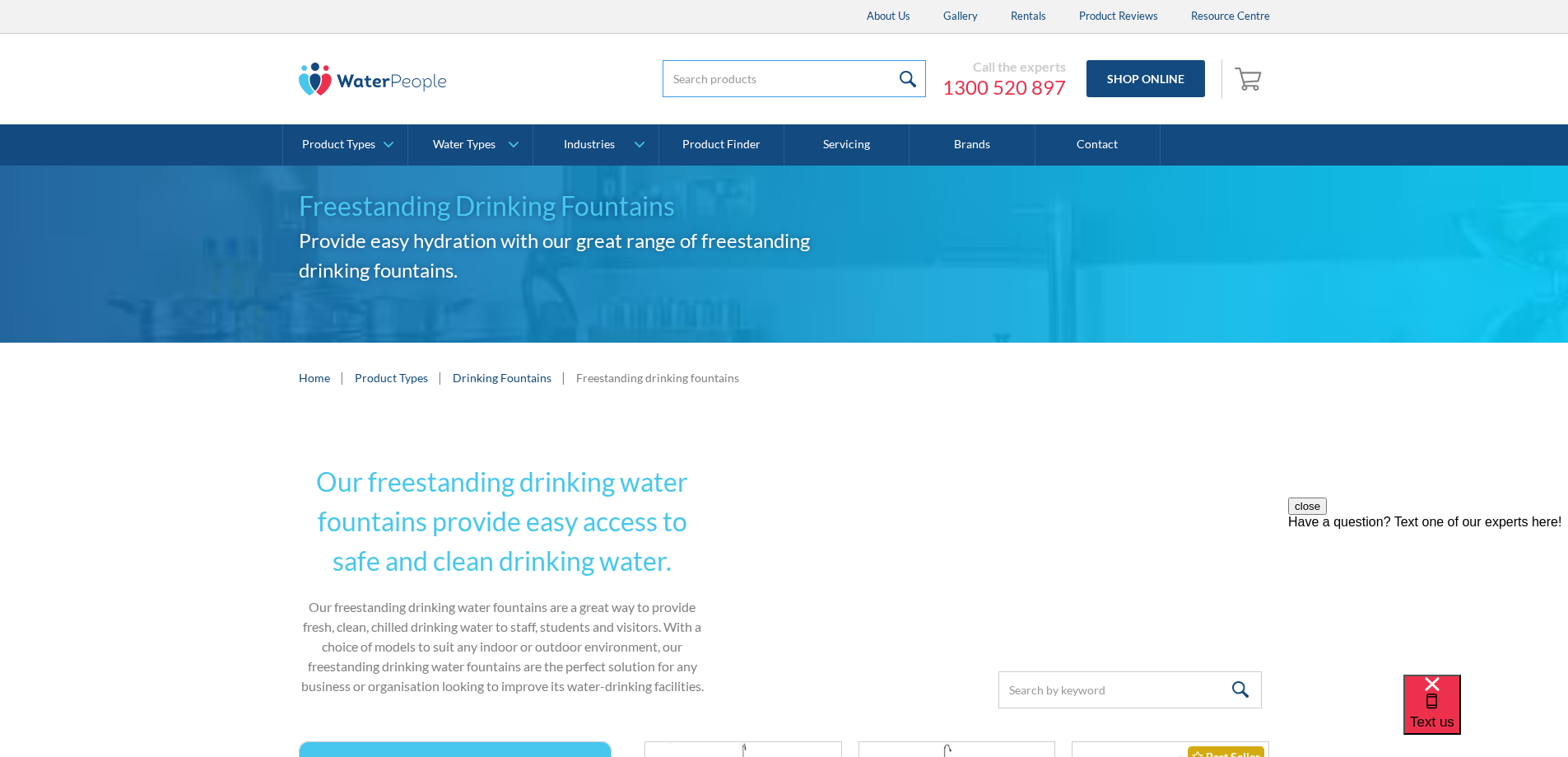
click at [709, 76] on input "search" at bounding box center [794, 79] width 264 height 37
type input "Elkay EZH20"
click at [891, 60] on input "submit" at bounding box center [908, 79] width 35 height 37
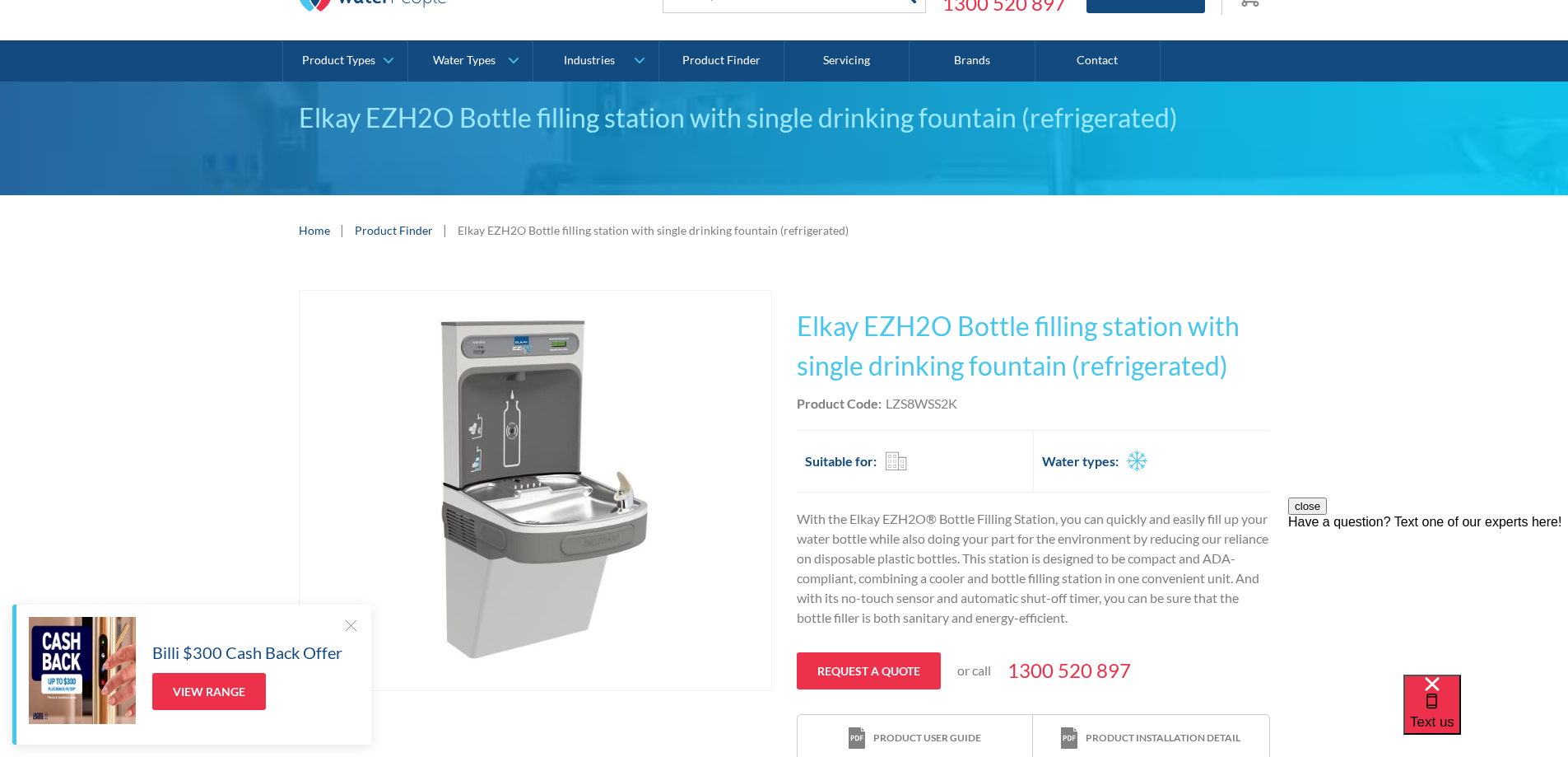
scroll to position [82, 0]
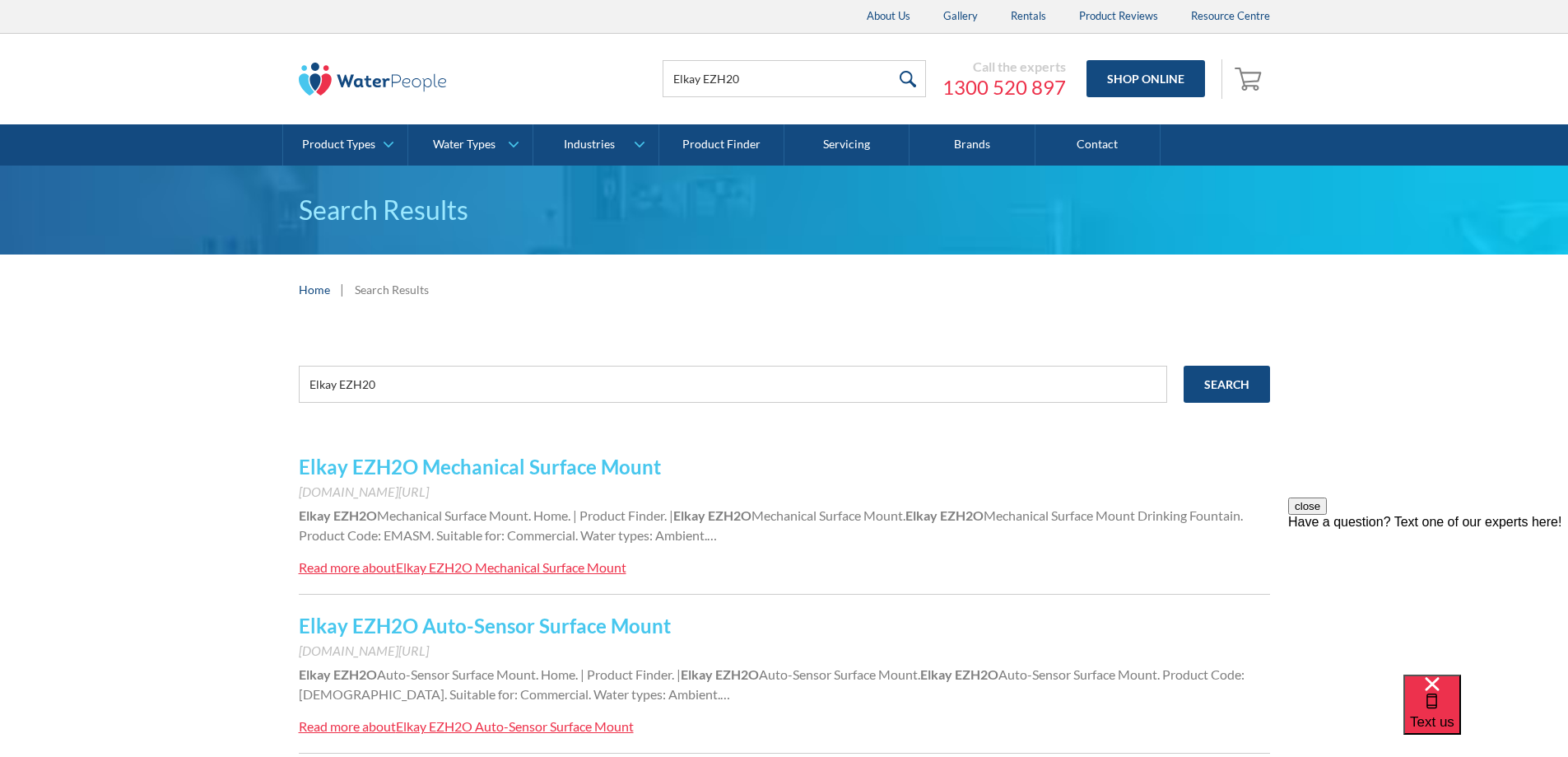
click at [518, 568] on div "Elkay EZH2O Mechanical Surface Mount" at bounding box center [511, 567] width 230 height 16
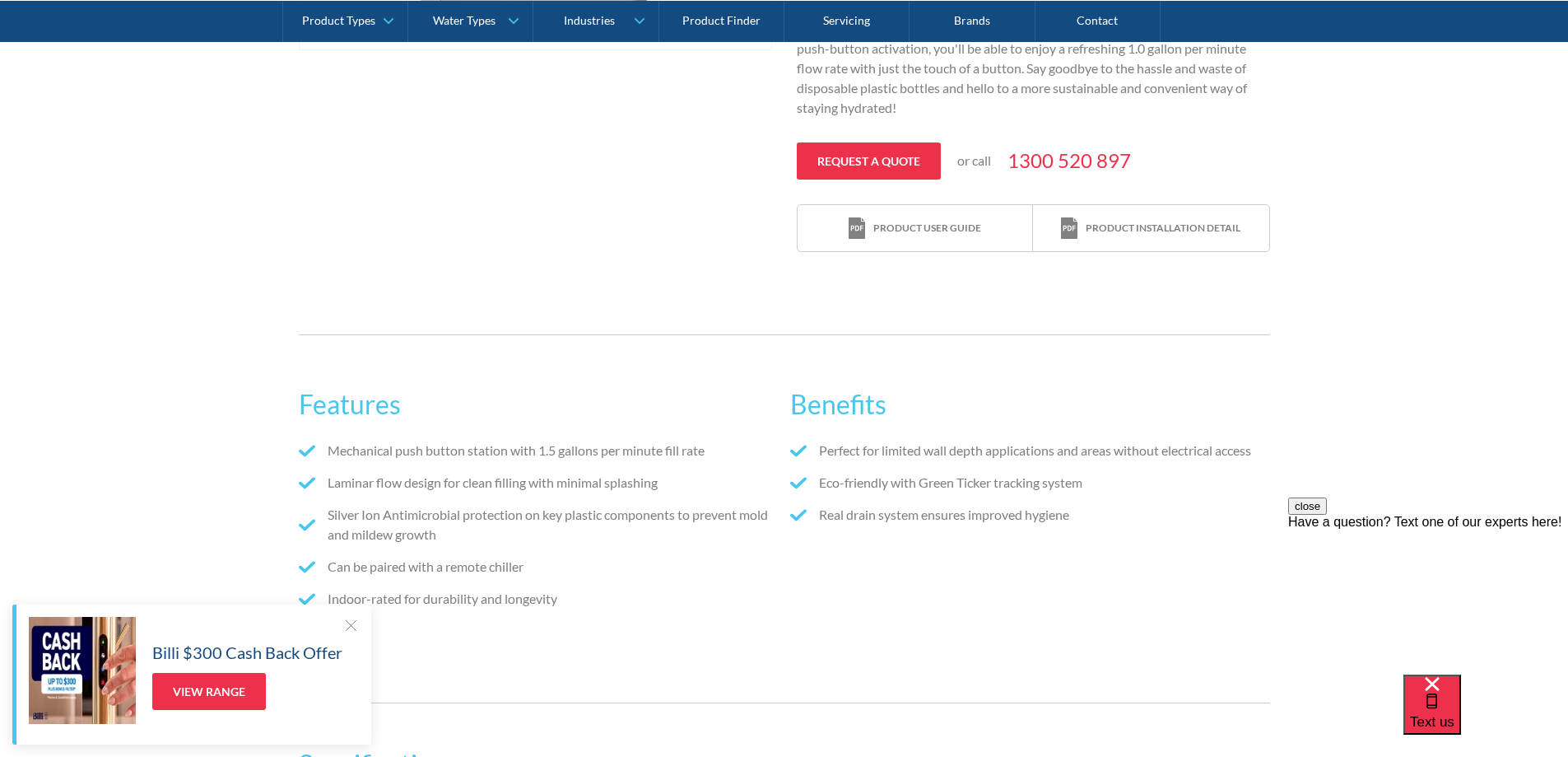
scroll to position [741, 0]
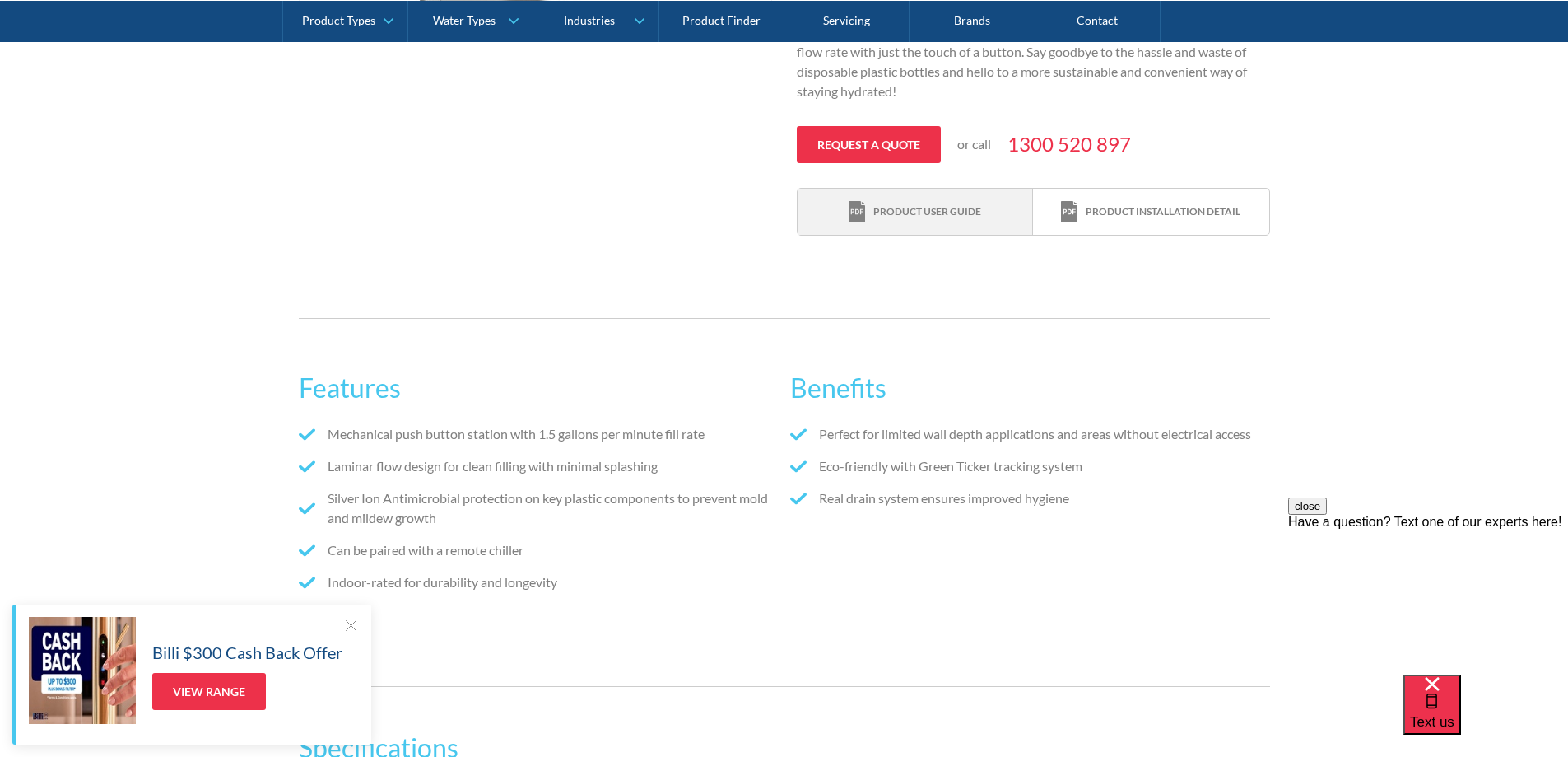
click at [950, 202] on div "Product user guide" at bounding box center [915, 212] width 132 height 22
